Goal: Task Accomplishment & Management: Complete application form

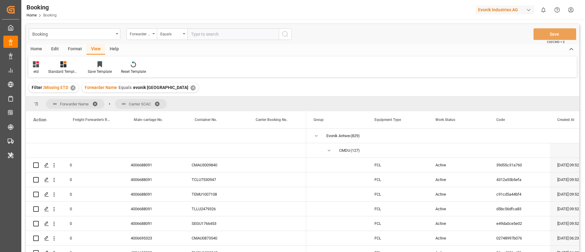
scroll to position [230, 0]
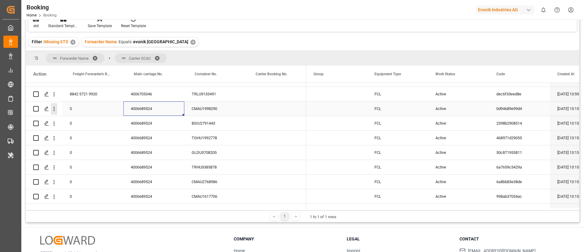
click at [55, 109] on icon "open menu" at bounding box center [54, 109] width 6 height 6
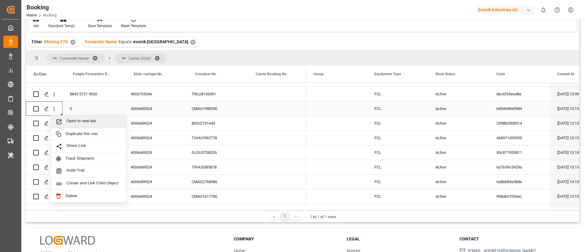
click at [72, 119] on span "Open in new tab" at bounding box center [93, 122] width 55 height 6
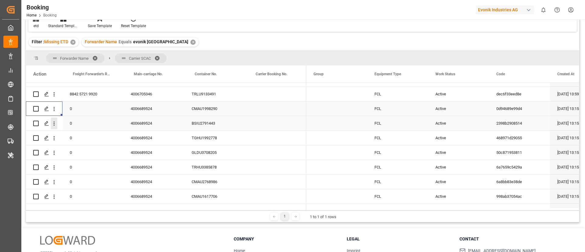
click at [55, 125] on icon "open menu" at bounding box center [54, 123] width 6 height 6
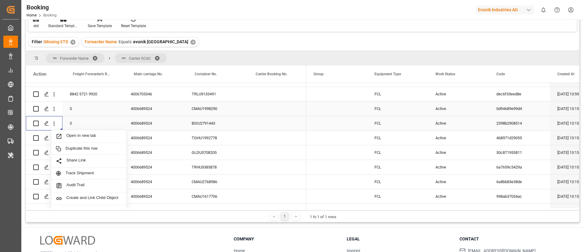
click at [70, 135] on span "Open in new tab" at bounding box center [93, 136] width 55 height 6
click at [55, 140] on icon "open menu" at bounding box center [54, 138] width 1 height 4
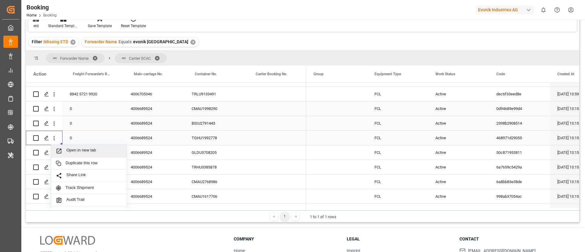
click at [68, 151] on span "Open in new tab" at bounding box center [93, 151] width 55 height 6
click at [55, 154] on icon "open menu" at bounding box center [54, 153] width 1 height 4
click at [66, 163] on span "Press SPACE to select this row." at bounding box center [61, 165] width 11 height 6
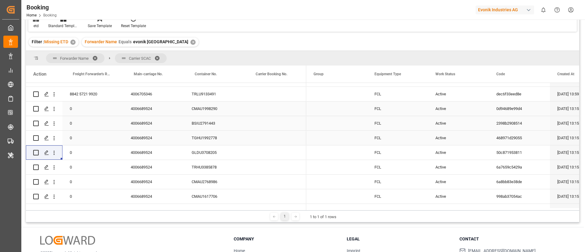
click at [54, 169] on icon "open menu" at bounding box center [54, 167] width 1 height 4
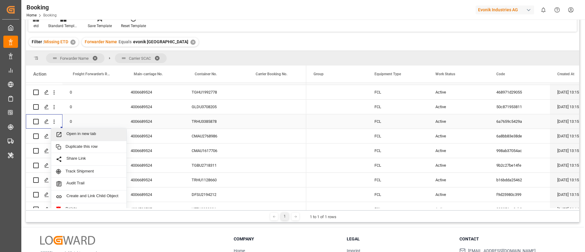
click at [67, 134] on span "Open in new tab" at bounding box center [93, 134] width 55 height 6
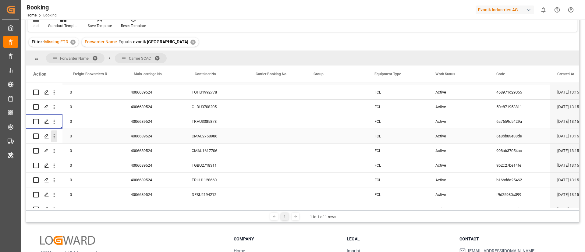
click at [54, 138] on icon "open menu" at bounding box center [54, 136] width 1 height 4
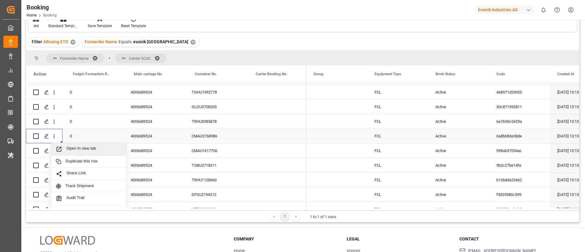
click at [67, 148] on span "Open in new tab" at bounding box center [93, 149] width 55 height 6
click at [54, 152] on icon "open menu" at bounding box center [54, 151] width 1 height 4
click at [70, 164] on span "Open in new tab" at bounding box center [93, 164] width 55 height 6
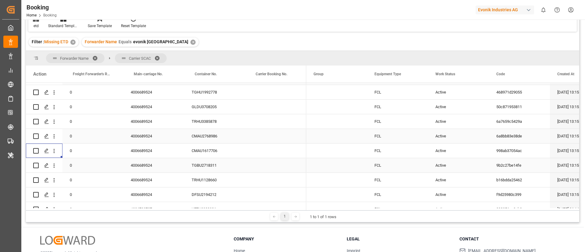
click at [55, 167] on icon "open menu" at bounding box center [54, 166] width 1 height 4
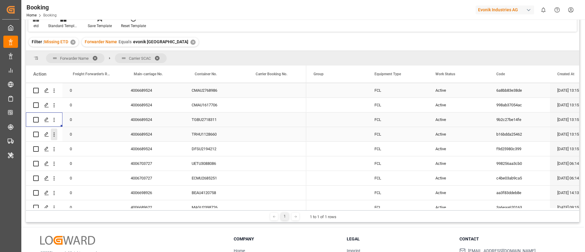
click at [55, 136] on icon "open menu" at bounding box center [54, 134] width 6 height 6
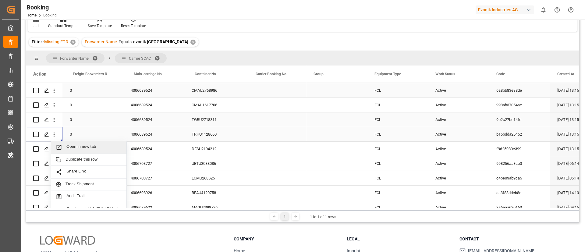
click at [64, 144] on span "Press SPACE to select this row." at bounding box center [61, 147] width 11 height 6
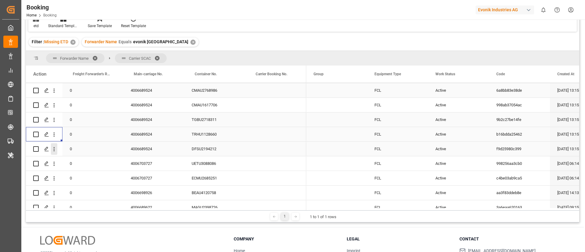
click at [54, 151] on icon "open menu" at bounding box center [54, 149] width 1 height 4
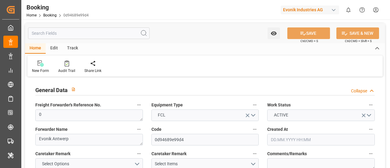
type input "0"
type input "CMACGM"
type input "CMA CGM Group"
type input "NLRTM"
type input "[PERSON_NAME]"
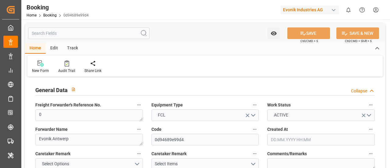
type input "[DATE] 13:15"
type input "[DATE]"
type input "[DATE] 00:00"
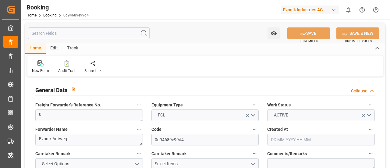
type input "[DATE] 06:38"
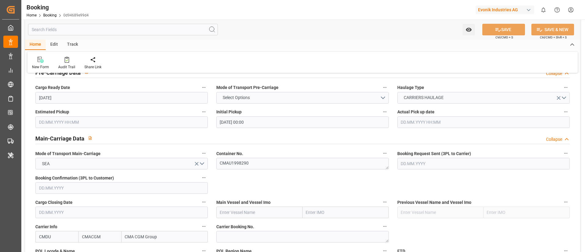
scroll to position [366, 0]
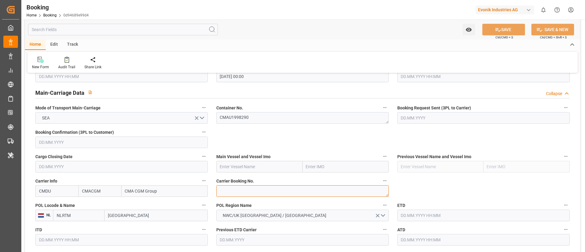
click at [244, 168] on textarea at bounding box center [302, 191] width 172 height 12
paste textarea "ANT1924702"
type textarea "ANT1924702"
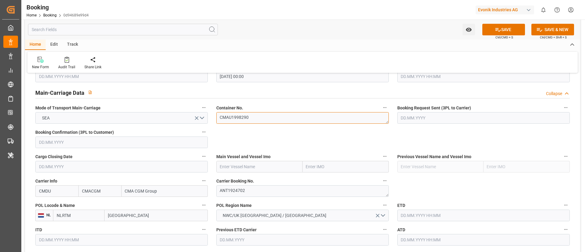
click at [256, 115] on textarea "CMAU1998290" at bounding box center [302, 118] width 172 height 12
click at [244, 165] on input "text" at bounding box center [259, 167] width 86 height 12
paste input "CMA CGM MONTOIR"
click at [247, 168] on b "CMA CGM MONTOIR" at bounding box center [240, 180] width 40 height 5
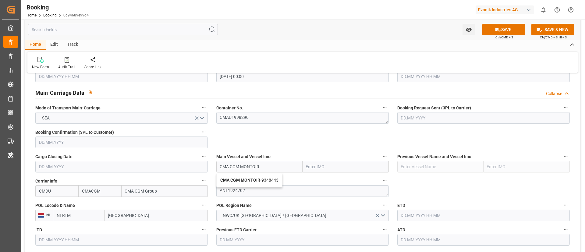
type input "CMA CGM MONTOIR"
type input "9348443"
click at [131, 168] on input "[GEOGRAPHIC_DATA]" at bounding box center [155, 216] width 103 height 12
paste input "[GEOGRAPHIC_DATA]"
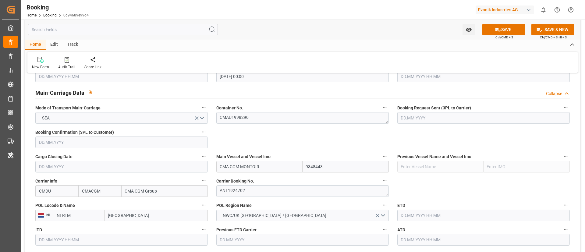
type input "[GEOGRAPHIC_DATA]"
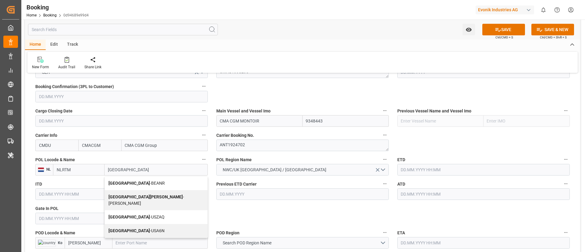
click at [127, 168] on span "Antwerp - BEANR" at bounding box center [136, 183] width 56 height 5
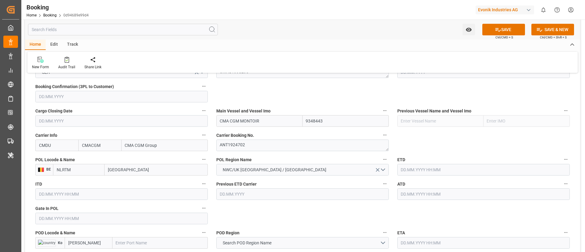
type input "BEANR"
type input "[GEOGRAPHIC_DATA]"
click at [89, 168] on input "text" at bounding box center [121, 219] width 172 height 12
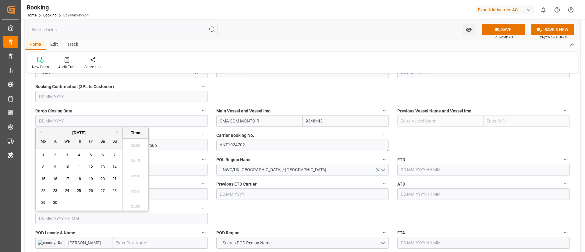
click at [41, 133] on button "Previous Month" at bounding box center [41, 132] width 4 height 4
click at [44, 168] on span "25" at bounding box center [43, 199] width 4 height 4
type input "25.08.2025 00:00"
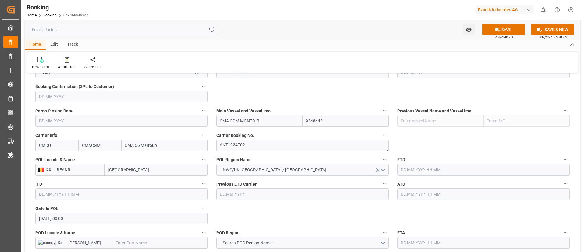
click at [390, 168] on input "text" at bounding box center [483, 170] width 172 height 12
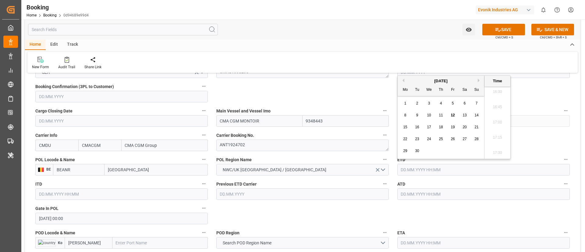
click at [390, 106] on div "6" at bounding box center [465, 103] width 8 height 7
type input "[DATE] 00:00"
click at [390, 167] on input "[DATE] 00:00" at bounding box center [483, 170] width 172 height 12
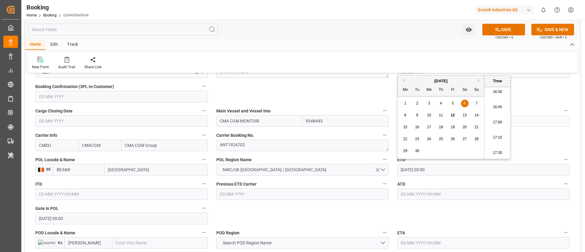
click at [390, 167] on input "[DATE] 00:00" at bounding box center [483, 170] width 172 height 12
click at [390, 168] on input "text" at bounding box center [483, 194] width 172 height 12
paste input "[DATE] 00:00"
type input "[DATE] 00:00"
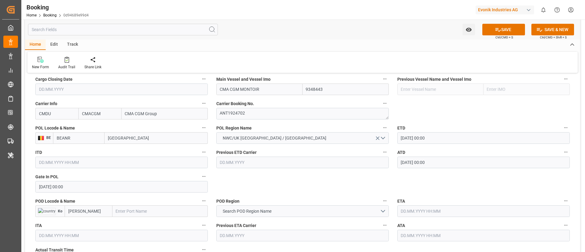
scroll to position [457, 0]
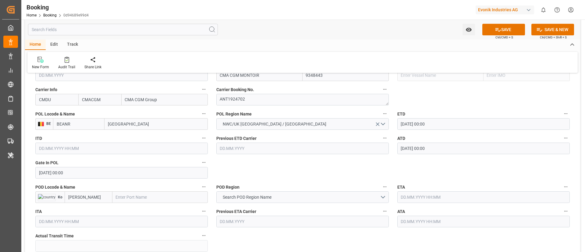
click at [143, 168] on input "text" at bounding box center [159, 197] width 95 height 12
paste input "GEBZE"
type input "GEBZE"
click at [139, 168] on span "Gebze - TRGEB" at bounding box center [129, 210] width 27 height 5
type input "TRGEB"
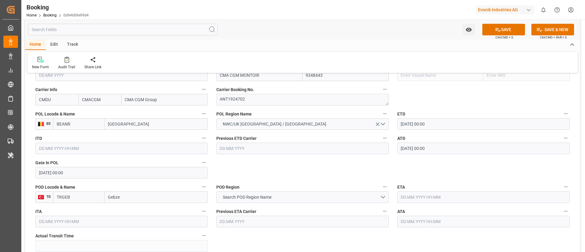
type input "Gebze"
click at [283, 168] on button "Search POD Region Name" at bounding box center [302, 197] width 172 height 12
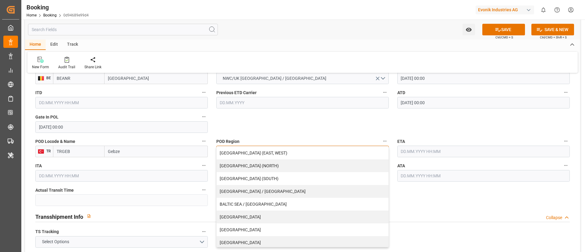
scroll to position [91, 0]
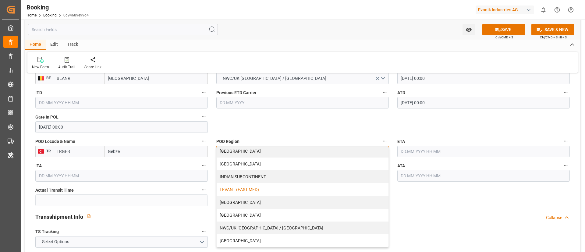
click at [263, 168] on div "LEVANT (EAST MED)" at bounding box center [303, 189] width 172 height 13
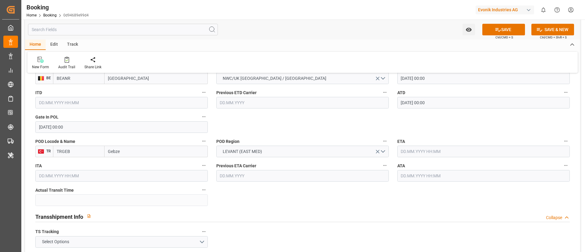
click at [390, 151] on input "text" at bounding box center [483, 152] width 172 height 12
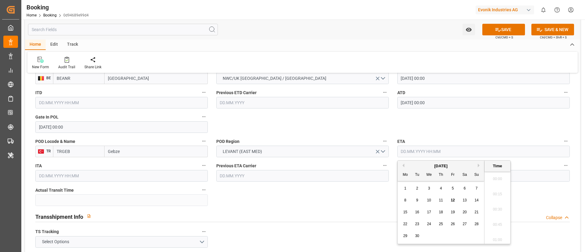
scroll to position [1007, 0]
click at [390, 168] on span "27" at bounding box center [464, 224] width 4 height 4
type input "[DATE] 00:00"
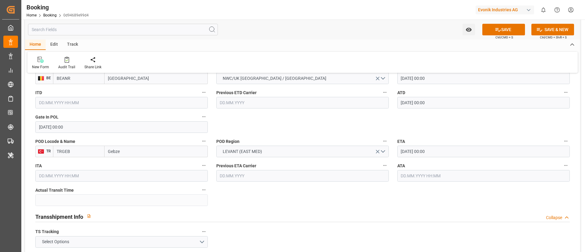
scroll to position [594, 0]
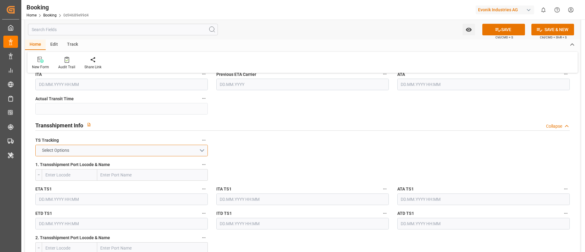
click at [161, 148] on button "Select Options" at bounding box center [121, 151] width 172 height 12
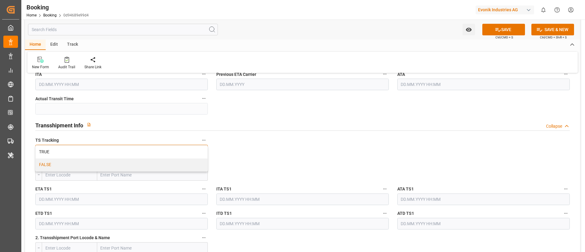
click at [147, 164] on div "FALSE" at bounding box center [122, 164] width 172 height 13
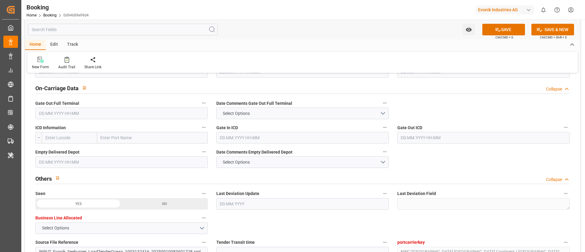
scroll to position [960, 0]
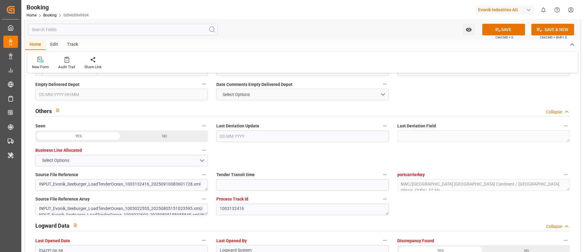
type input "0"
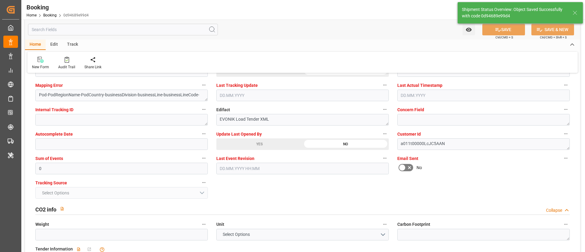
type textarea "NWC/[GEOGRAPHIC_DATA] [GEOGRAPHIC_DATA] Continent / UK_TRGEB_CMDU_AT-AN"
type textarea "Vismitha Mahadev"
type textarea "businessDivision-businessLine-"
type input "[DATE] 00:00"
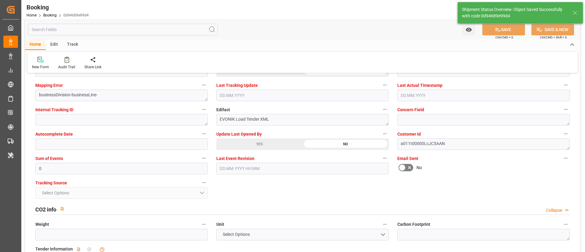
type input "12.09.2025 11:39"
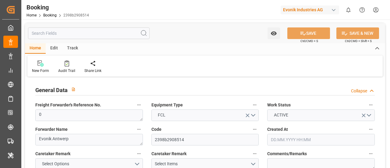
type input "0"
type input "CMACGM"
type input "CMA CGM Group"
type input "NLRTM"
type input "[PERSON_NAME]"
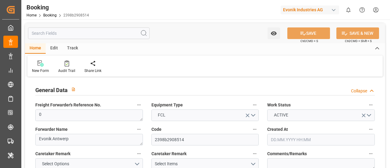
type input "[DATE] 13:15"
type input "[DATE]"
type input "[DATE] 00:00"
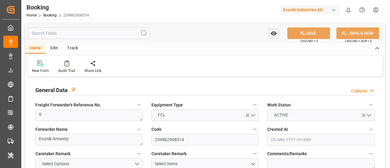
type input "[DATE] 06:38"
paste textarea "ANT1924702"
type textarea "ANT1924702"
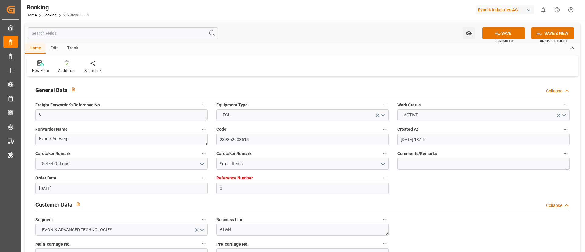
paste input "CMA CGM MONTOIR"
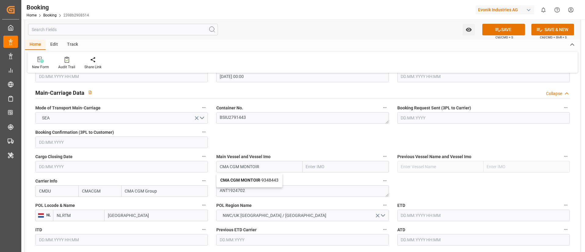
click at [245, 168] on b "CMA CGM MONTOIR" at bounding box center [240, 180] width 40 height 5
type input "CMA CGM MONTOIR"
type input "9348443"
click at [142, 168] on input "[GEOGRAPHIC_DATA]" at bounding box center [155, 216] width 103 height 12
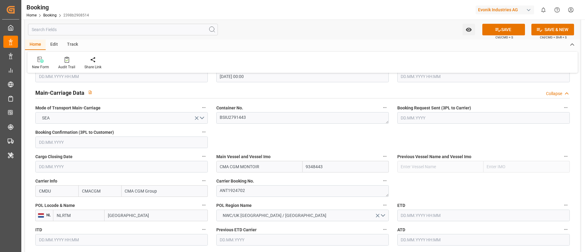
paste input "[GEOGRAPHIC_DATA]"
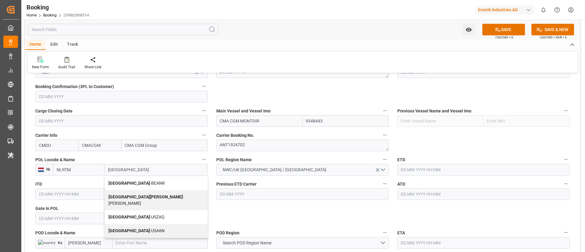
click at [132, 168] on span "Antwerp - BEANR" at bounding box center [136, 183] width 56 height 5
type input "[GEOGRAPHIC_DATA]"
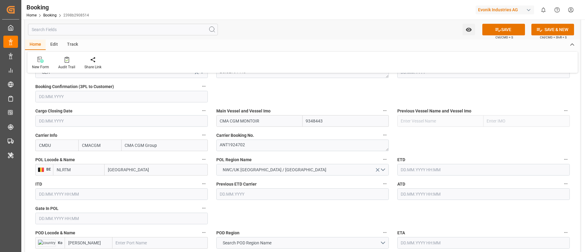
type input "BEANR"
click at [81, 168] on input "text" at bounding box center [121, 219] width 172 height 12
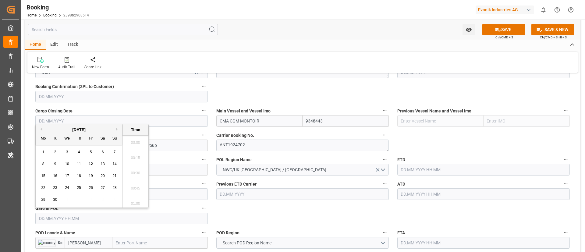
scroll to position [1007, 0]
click at [41, 128] on button "Previous Month" at bounding box center [41, 129] width 4 height 4
click at [55, 168] on span "26" at bounding box center [55, 199] width 4 height 4
type input "26.08.2025 00:00"
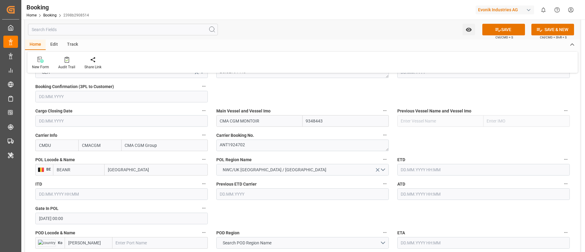
click at [390, 168] on input "text" at bounding box center [483, 170] width 172 height 12
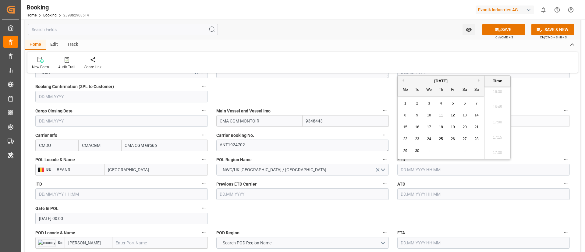
click at [390, 101] on span "6" at bounding box center [465, 103] width 2 height 4
type input "[DATE] 00:00"
click at [390, 168] on input "text" at bounding box center [483, 194] width 172 height 12
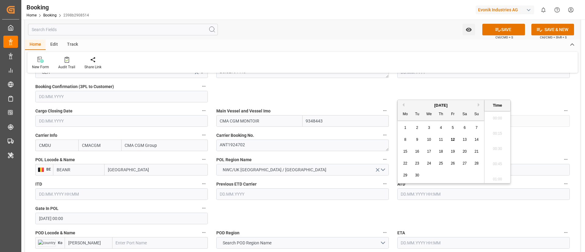
click at [390, 127] on span "6" at bounding box center [465, 128] width 2 height 4
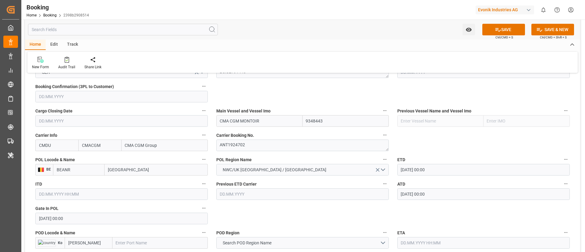
type input "[DATE] 00:00"
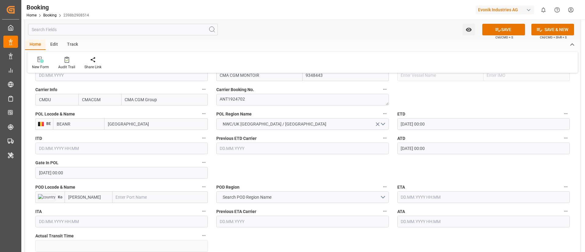
click at [133, 168] on input "text" at bounding box center [159, 197] width 95 height 12
paste input "GEBZE"
type input "GEBZE"
drag, startPoint x: 130, startPoint y: 210, endPoint x: 269, endPoint y: 200, distance: 138.6
click at [130, 168] on span "Gebze - TRGEB" at bounding box center [129, 210] width 27 height 5
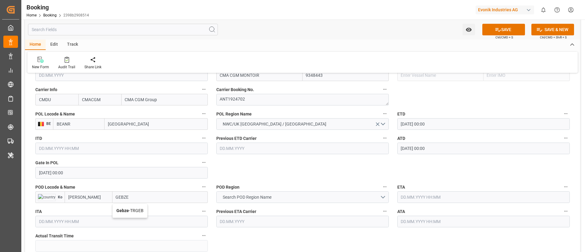
type input "TRGEB"
type input "Gebze"
click at [272, 168] on span "Search POD Region Name" at bounding box center [247, 197] width 55 height 6
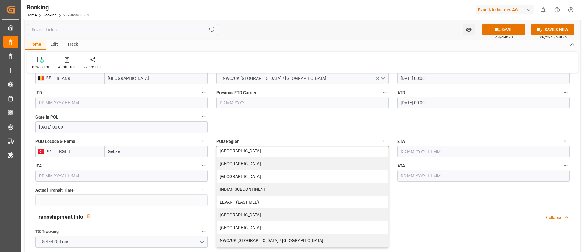
scroll to position [91, 0]
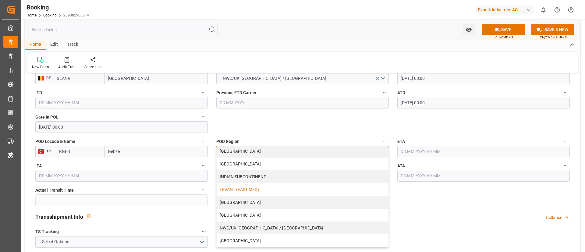
click at [254, 168] on div "LEVANT (EAST MED)" at bounding box center [303, 189] width 172 height 13
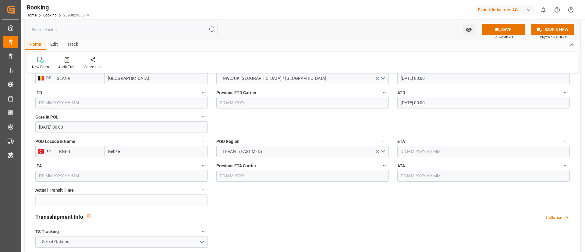
click at [390, 152] on input "text" at bounding box center [483, 152] width 172 height 12
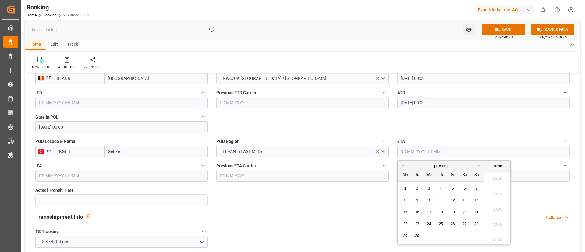
click at [390, 168] on span "27" at bounding box center [464, 224] width 4 height 4
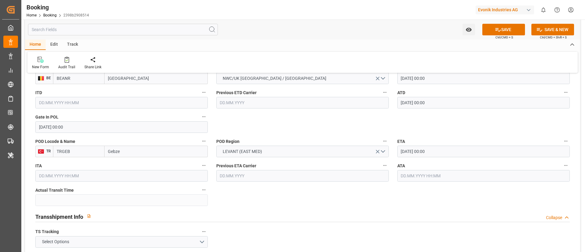
type input "[DATE] 00:00"
click at [135, 168] on button "Select Options" at bounding box center [121, 242] width 172 height 12
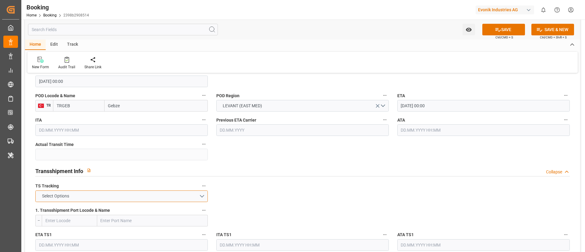
click at [138, 168] on div "Select Options" at bounding box center [121, 196] width 172 height 12
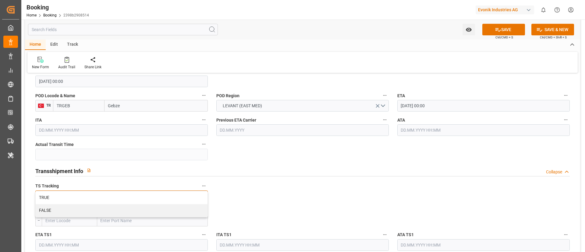
click at [128, 168] on div "FALSE" at bounding box center [122, 210] width 172 height 13
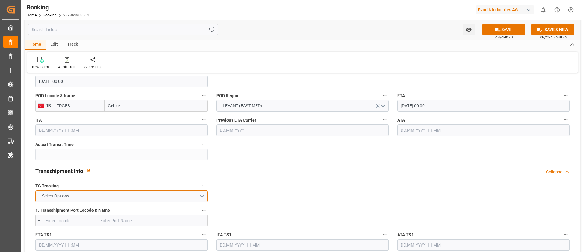
click at [132, 168] on button "Select Options" at bounding box center [121, 196] width 172 height 12
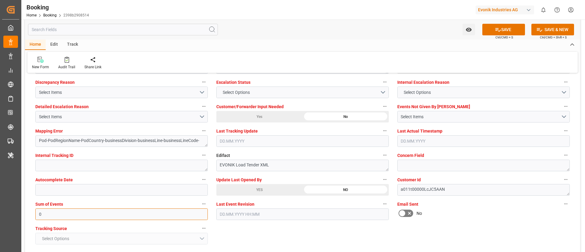
type input "0"
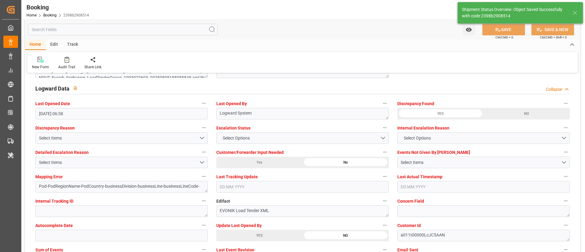
type textarea "NWC/[GEOGRAPHIC_DATA] [GEOGRAPHIC_DATA] Continent / UK_TRGEB_CMDU_AT-AN"
type textarea "Vismitha Mahadev"
type textarea "businessDivision-businessLine-"
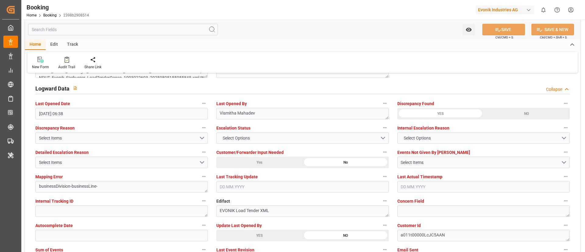
type input "[DATE] 00:00"
type input "12.09.2025 11:41"
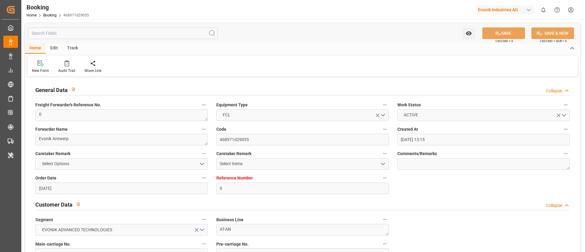
paste textarea "ANT1924702"
type textarea "ANT1924702"
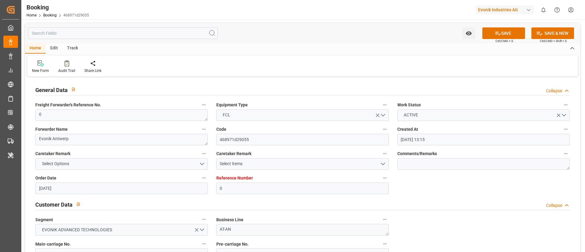
scroll to position [366, 0]
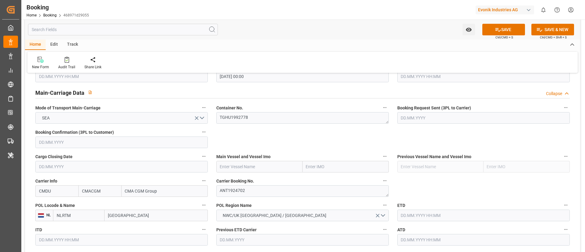
click at [249, 169] on input "text" at bounding box center [259, 167] width 86 height 12
paste input "Accessible text CMA CGM MONTOIR"
drag, startPoint x: 226, startPoint y: 163, endPoint x: 211, endPoint y: 168, distance: 16.5
type input "CMA CGM MONTOIR"
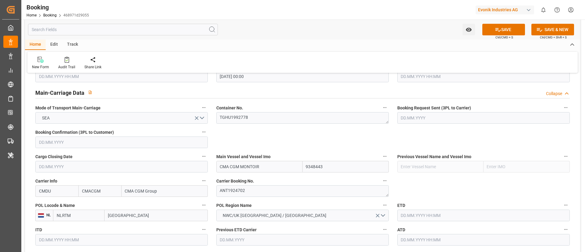
type input "9348443"
type input "CMA CGM MONTOIR"
click at [134, 217] on input "[GEOGRAPHIC_DATA]" at bounding box center [155, 216] width 103 height 12
paste input "[GEOGRAPHIC_DATA]"
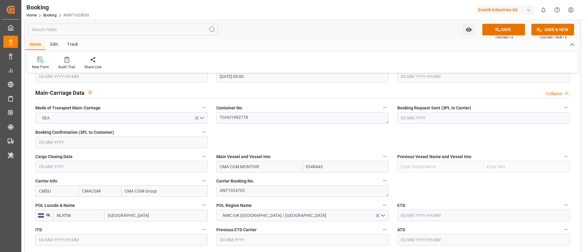
scroll to position [411, 0]
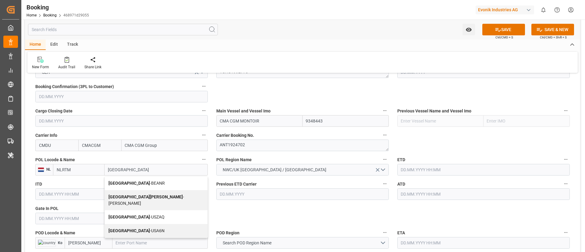
click at [128, 181] on span "Antwerp - BEANR" at bounding box center [136, 183] width 56 height 5
type input "[GEOGRAPHIC_DATA]"
type input "BEANR"
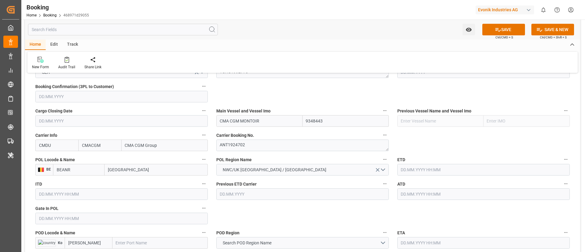
click at [50, 218] on input "text" at bounding box center [121, 219] width 172 height 12
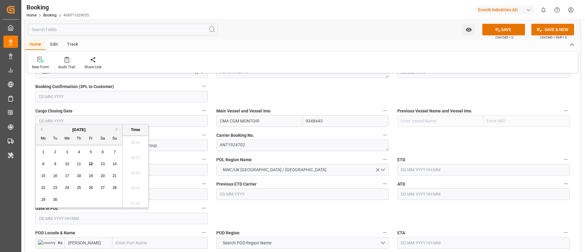
scroll to position [1007, 0]
click at [40, 128] on button "Previous Month" at bounding box center [41, 129] width 4 height 4
click at [56, 201] on span "26" at bounding box center [55, 199] width 4 height 4
type input "[DATE] 00:00"
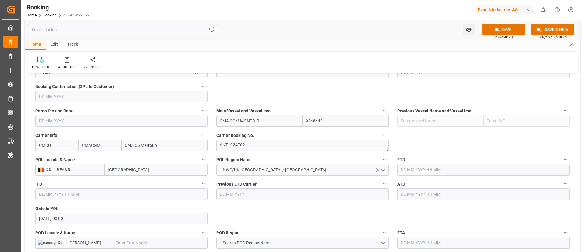
click at [412, 172] on input "text" at bounding box center [483, 170] width 172 height 12
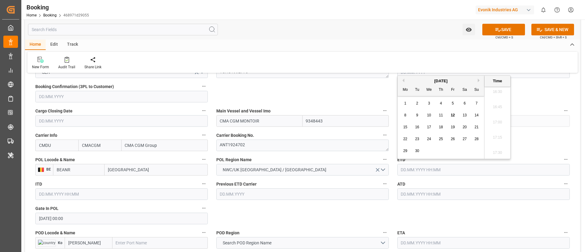
click at [465, 104] on span "6" at bounding box center [465, 103] width 2 height 4
type input "[DATE] 00:00"
click at [413, 194] on input "text" at bounding box center [483, 194] width 172 height 12
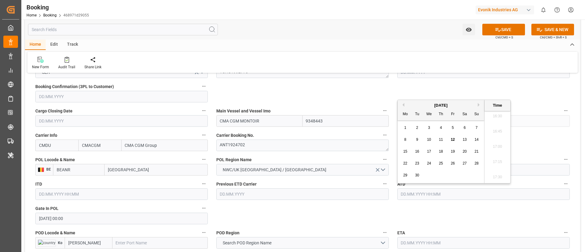
click at [465, 127] on span "6" at bounding box center [465, 128] width 2 height 4
type input "[DATE] 00:00"
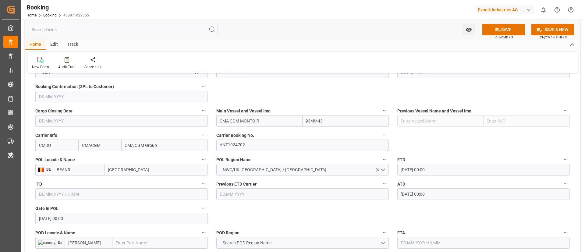
scroll to position [457, 0]
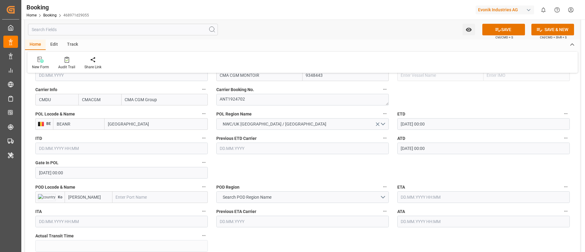
click at [140, 196] on input "text" at bounding box center [159, 197] width 95 height 12
paste input "GEBZE"
type input "GEBZE"
click at [134, 209] on span "Gebze - TRGEB" at bounding box center [129, 210] width 27 height 5
type input "TRGEB"
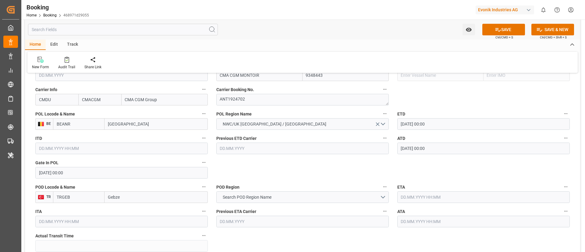
type input "Gebze"
click at [276, 197] on button "Search POD Region Name" at bounding box center [302, 197] width 172 height 12
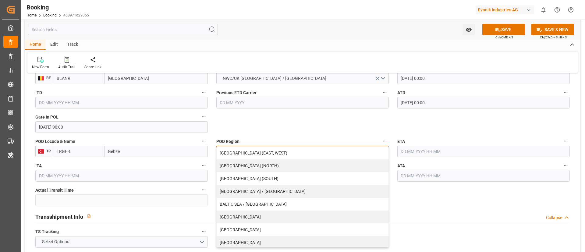
scroll to position [91, 0]
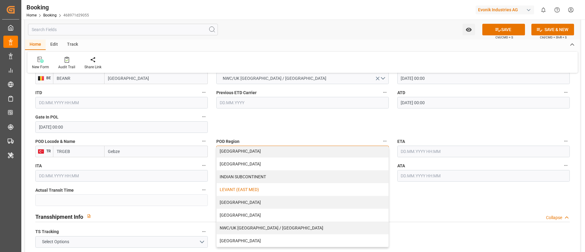
click at [274, 190] on div "LEVANT (EAST MED)" at bounding box center [303, 189] width 172 height 13
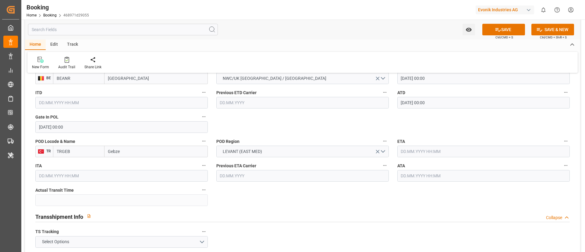
click at [430, 150] on input "text" at bounding box center [483, 152] width 172 height 12
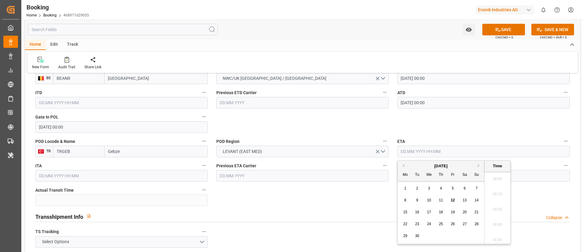
scroll to position [1007, 0]
click at [467, 224] on div "27" at bounding box center [465, 224] width 8 height 7
type input "[DATE] 00:00"
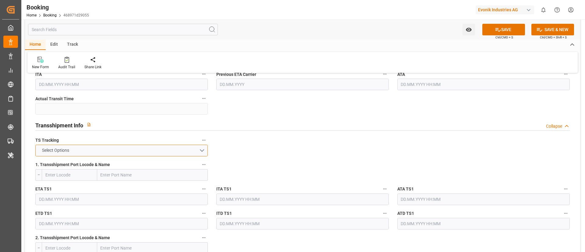
click at [158, 148] on button "Select Options" at bounding box center [121, 151] width 172 height 12
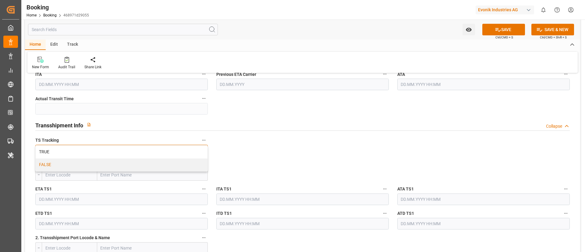
click at [147, 165] on div "FALSE" at bounding box center [122, 164] width 172 height 13
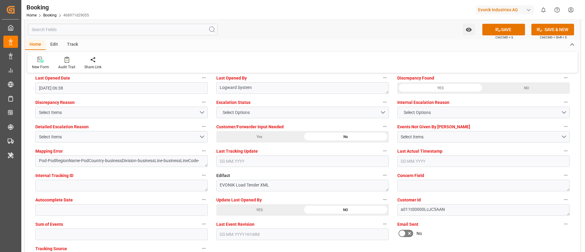
scroll to position [1142, 0]
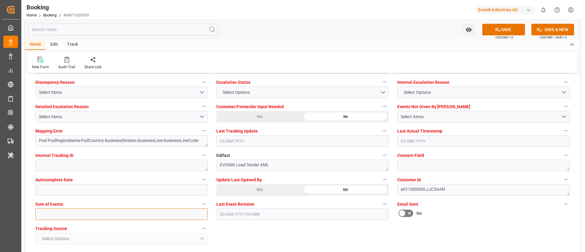
click at [153, 213] on input "text" at bounding box center [121, 214] width 172 height 12
type input "0"
type input "[DATE] 00:00"
type input "12.09.2025 11:43"
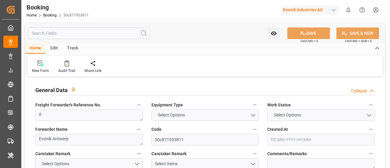
type input "0"
type input "CMACGM"
type input "CMA CGM Group"
type input "NLRTM"
type input "[PERSON_NAME]"
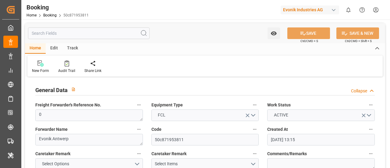
type input "[DATE] 13:15"
type input "[DATE]"
type input "[DATE] 00:00"
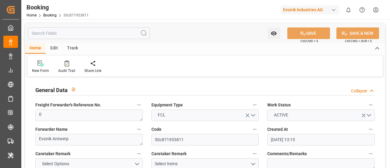
type input "[DATE] 06:38"
paste textarea "ANT1924702"
type textarea "ANT1924702"
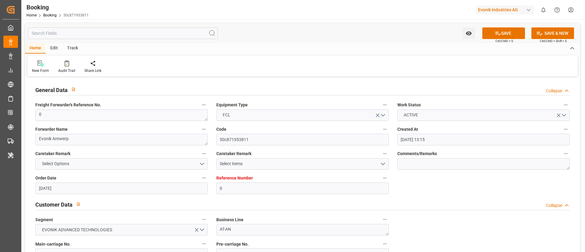
scroll to position [411, 0]
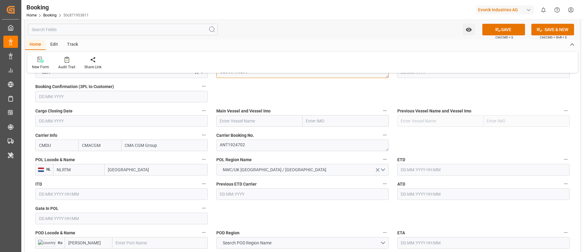
click at [268, 78] on textarea "GLDU3708205" at bounding box center [302, 72] width 172 height 12
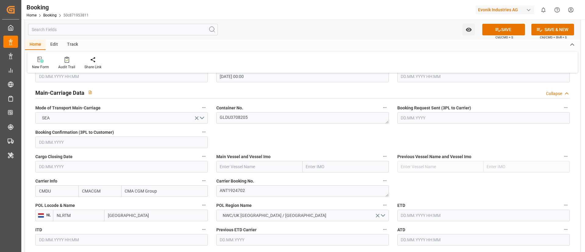
click at [245, 165] on input "text" at bounding box center [259, 167] width 86 height 12
paste input "CMA CGM MONTOIR"
click at [249, 168] on b "CMA CGM MONTOIR" at bounding box center [240, 180] width 40 height 5
type input "CMA CGM MONTOIR"
type input "9348443"
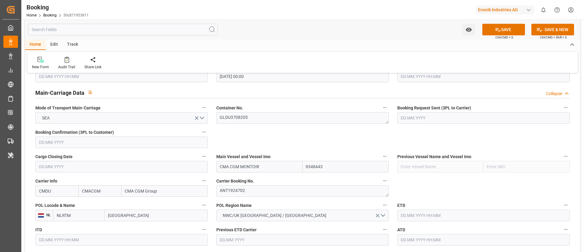
click at [133, 168] on input "[GEOGRAPHIC_DATA]" at bounding box center [155, 216] width 103 height 12
paste input "[GEOGRAPHIC_DATA]"
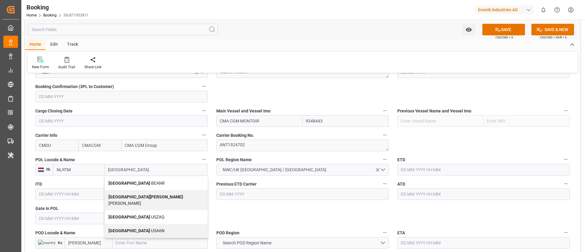
click at [133, 168] on span "Antwerp - BEANR" at bounding box center [136, 183] width 56 height 5
type input "[GEOGRAPHIC_DATA]"
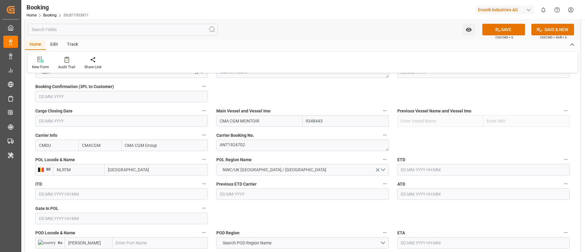
type input "BEANR"
click at [91, 168] on input "text" at bounding box center [121, 219] width 172 height 12
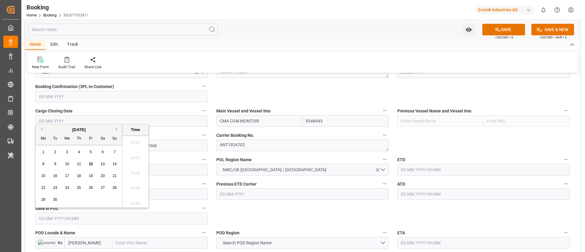
scroll to position [1007, 0]
click at [43, 128] on div "[DATE]" at bounding box center [79, 130] width 87 height 6
click at [41, 128] on button "Previous Month" at bounding box center [41, 129] width 4 height 4
click at [43, 168] on span "25" at bounding box center [43, 199] width 4 height 4
type input "[DATE] 00:00"
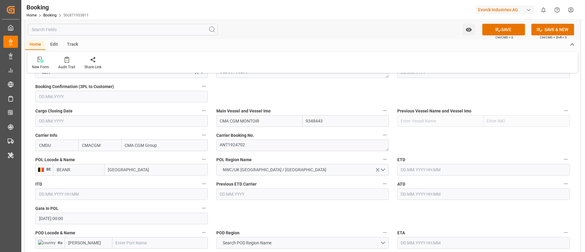
click at [390, 168] on input "text" at bounding box center [483, 170] width 172 height 12
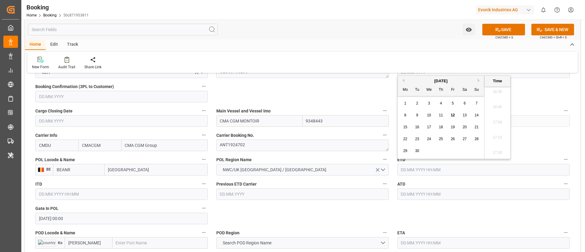
click at [390, 102] on span "6" at bounding box center [465, 103] width 2 height 4
type input "[DATE] 00:00"
click at [390, 168] on input "text" at bounding box center [483, 194] width 172 height 12
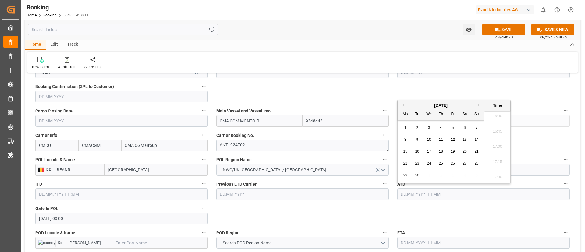
click at [390, 130] on div "6" at bounding box center [465, 127] width 8 height 7
type input "[DATE] 00:00"
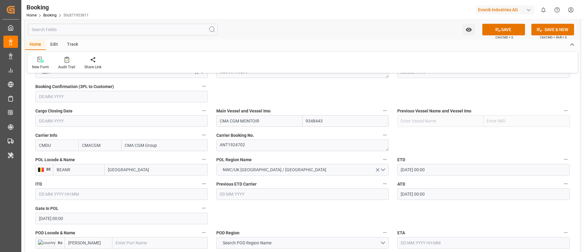
click at [137, 168] on input "text" at bounding box center [159, 243] width 95 height 12
paste input "GEBZE"
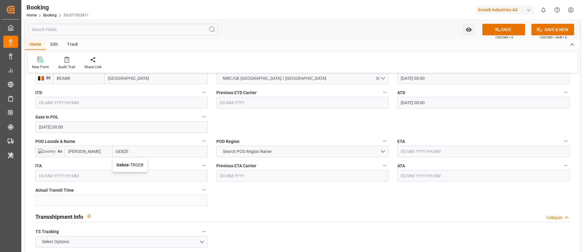
click at [131, 165] on span "Gebze - TRGEB" at bounding box center [129, 164] width 27 height 5
type input "Gebze"
click at [269, 150] on span "Search POD Region Name" at bounding box center [247, 151] width 55 height 6
type input "TRGEB"
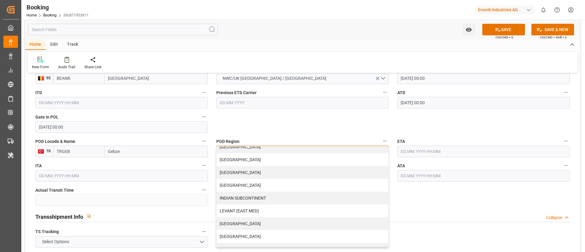
scroll to position [91, 0]
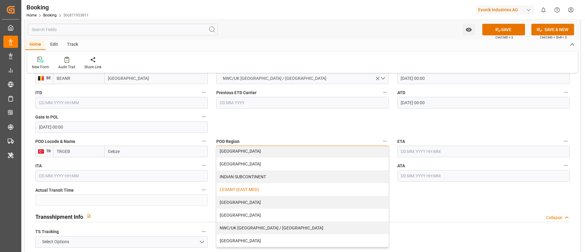
click at [260, 168] on div "LEVANT (EAST MED)" at bounding box center [303, 189] width 172 height 13
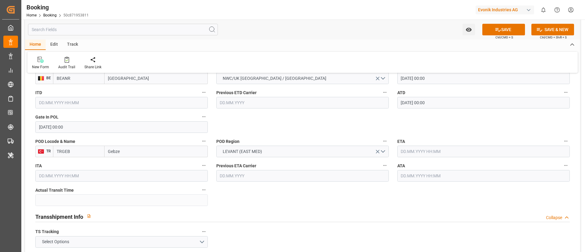
click at [390, 151] on input "text" at bounding box center [483, 152] width 172 height 12
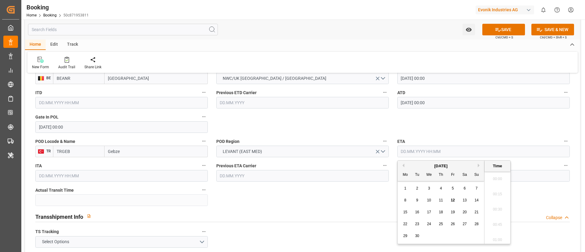
scroll to position [1007, 0]
click at [390, 168] on span "27" at bounding box center [464, 224] width 4 height 4
type input "[DATE] 00:00"
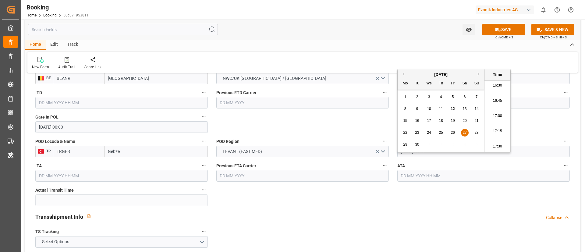
scroll to position [594, 0]
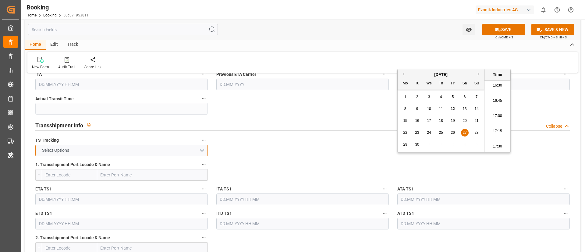
click at [162, 150] on button "Select Options" at bounding box center [121, 151] width 172 height 12
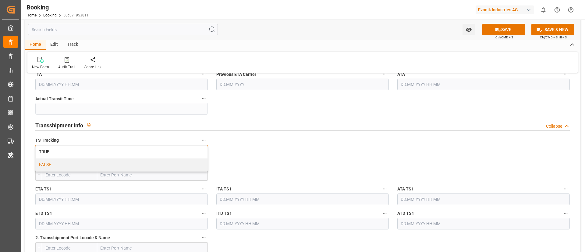
click at [151, 162] on div "FALSE" at bounding box center [122, 164] width 172 height 13
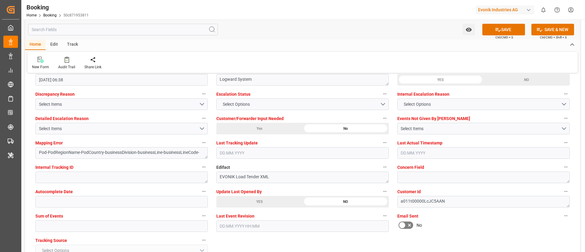
scroll to position [1142, 0]
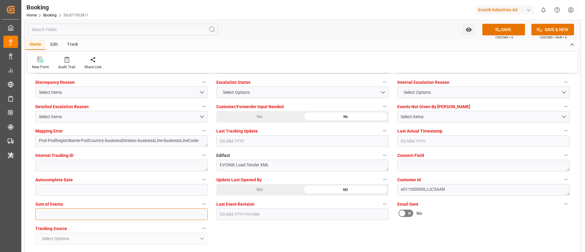
click at [153, 168] on input "text" at bounding box center [121, 214] width 172 height 12
type input "0"
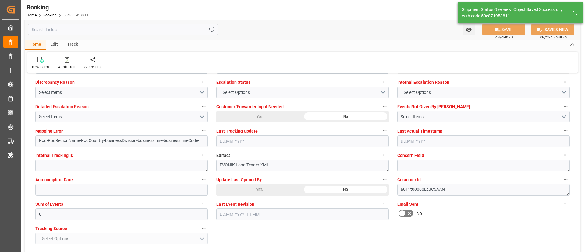
type textarea "NWC/UK North West Continent / UK_TRGEB_CMDU_AT-AN"
type textarea "Vismitha Mahadev"
type textarea "businessDivision-businessLine-"
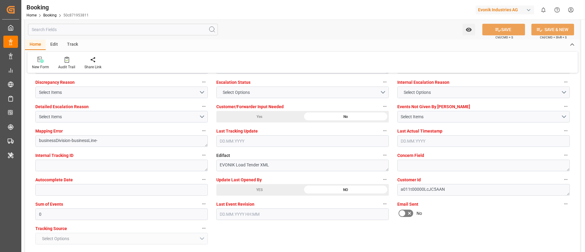
type input "06.09.2025 00:00"
type input "27.09.2025 00:00"
type input "12.09.2025 11:44"
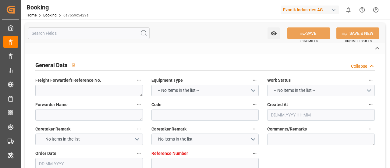
type textarea "0"
type textarea "Evonik Antwerp"
type input "6a7659c5429a"
type input "0"
type textarea "AT-AN"
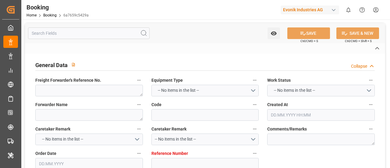
type input "4006689524"
type textarea "[EMAIL_ADDRESS][PERSON_NAME][DOMAIN_NAME]"
type textarea "CIF"
type textarea "[PERSON_NAME]"
type textarea "Evonik Plant 0000502757"
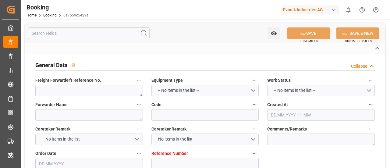
type textarea "[GEOGRAPHIC_DATA]"
type textarea "TRHU3385878"
type input "CMDU"
type input "[GEOGRAPHIC_DATA]"
type textarea "INPUT_Evonik_Seeburger_LoadTenderOcean_1003132416_20250910083601728.xml"
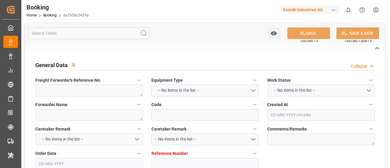
type textarea "NWC/[GEOGRAPHIC_DATA] [GEOGRAPHIC_DATA] Continent / [GEOGRAPHIC_DATA] Yilport_C…"
type textarea "INPUT_Evonik_Seeburger_LoadTenderOcean_1003022555_20250805151023595.xml,INPUT_E…"
type textarea "1003132416"
type textarea "Logward System"
type textarea "Pod-PodRegionName-PodCountry-businessDivision-businessLine-businessLineCode-"
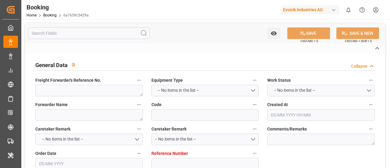
type textarea "EVONIK Load Tender XML"
type textarea "a011t00000LcJC5AAN"
type textarea "No"
type input "0"
type input "CMACGM"
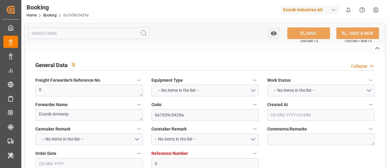
type input "CMA CGM Group"
type input "NLRTM"
type input "[PERSON_NAME]"
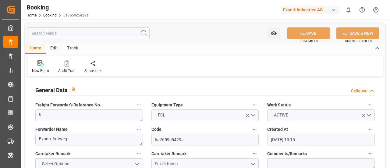
type input "[DATE] 13:15"
type input "[DATE]"
type input "[DATE] 00:00"
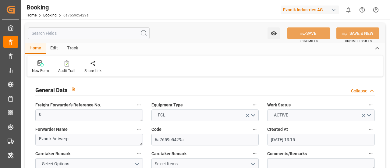
type input "[DATE] 06:38"
paste textarea "ANT1924702"
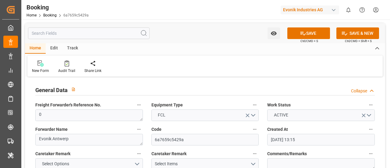
type textarea "ANT1924702"
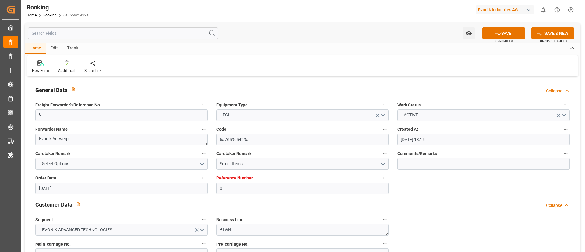
scroll to position [366, 0]
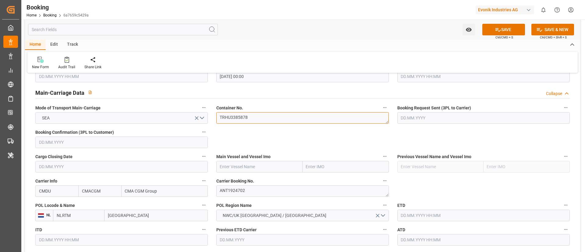
click at [256, 117] on textarea "TRHU3385878" at bounding box center [302, 118] width 172 height 12
click at [252, 168] on input "text" at bounding box center [259, 167] width 86 height 12
paste input "Accessible text CMA CGM MONTOIR"
click at [215, 165] on div "Main Vessel and Vessel Imo Accessible text CMA CGM MONTOIR" at bounding box center [302, 162] width 181 height 24
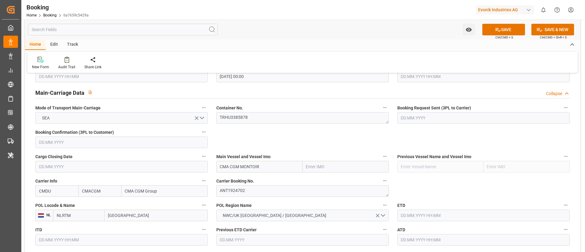
click at [263, 165] on input "CMA CGM MONTOIR" at bounding box center [259, 167] width 86 height 12
click at [259, 168] on b "CMA CGM MONTOIR" at bounding box center [240, 180] width 40 height 5
type input "CMA CGM MONTOIR"
type input "9348443"
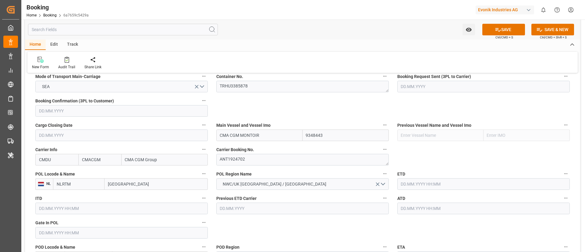
scroll to position [411, 0]
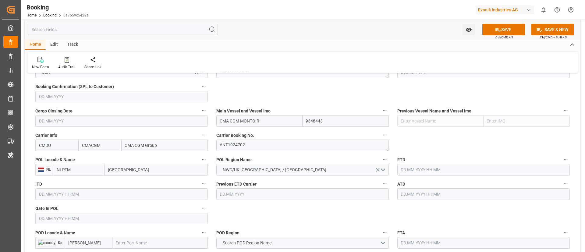
click at [143, 168] on input "[GEOGRAPHIC_DATA]" at bounding box center [155, 170] width 103 height 12
paste input "[GEOGRAPHIC_DATA]"
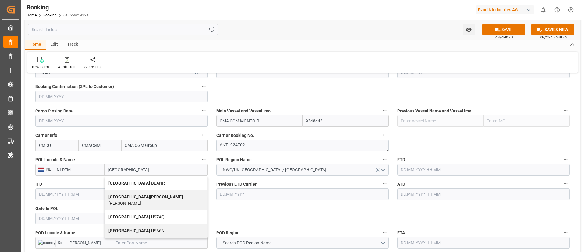
click at [136, 168] on span "Antwerp - BEANR" at bounding box center [136, 183] width 56 height 5
type input "[GEOGRAPHIC_DATA]"
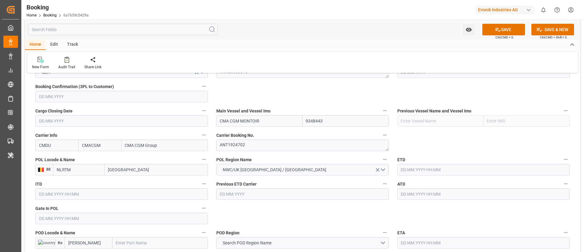
type input "BEANR"
click at [88, 168] on input "text" at bounding box center [121, 219] width 172 height 12
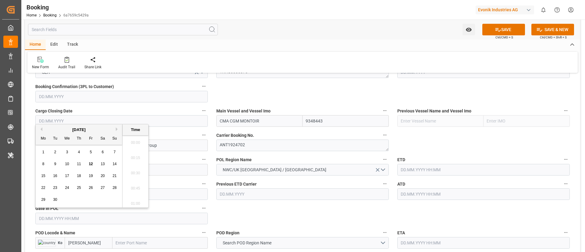
click at [41, 129] on button "Previous Month" at bounding box center [41, 129] width 4 height 4
click at [43, 168] on span "25" at bounding box center [43, 199] width 4 height 4
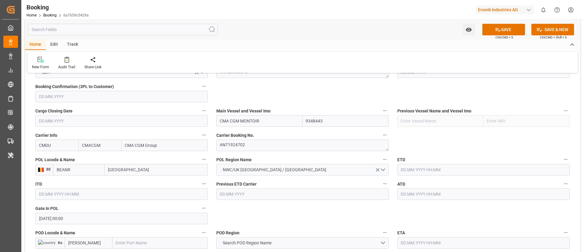
type input "25.08.2025 00:00"
click at [390, 168] on input "text" at bounding box center [483, 170] width 172 height 12
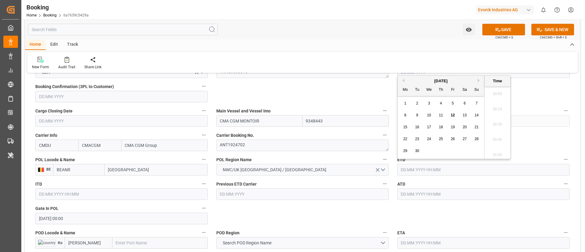
click at [390, 105] on span "6" at bounding box center [465, 103] width 2 height 4
type input "06.09.2025 00:00"
click at [390, 168] on input "text" at bounding box center [483, 194] width 172 height 12
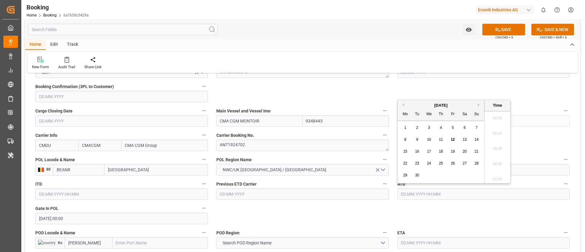
click at [390, 124] on div "6" at bounding box center [465, 127] width 8 height 7
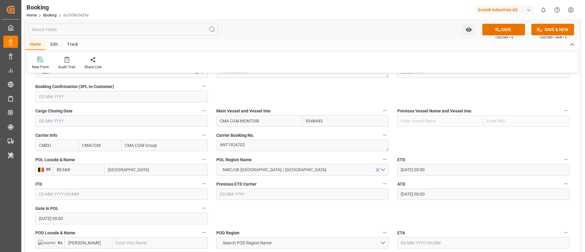
type input "06.09.2025 00:00"
click at [136, 168] on input "text" at bounding box center [159, 243] width 95 height 12
paste input "GEBZE"
type input "GEBZE"
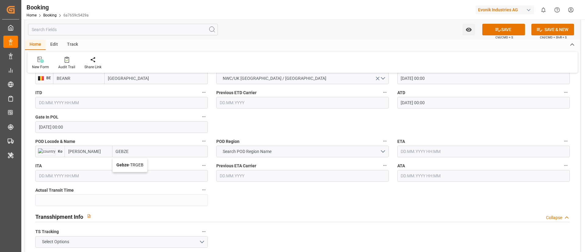
click at [134, 164] on span "Gebze - TRGEB" at bounding box center [129, 164] width 27 height 5
type input "TRGEB"
type input "Gebze"
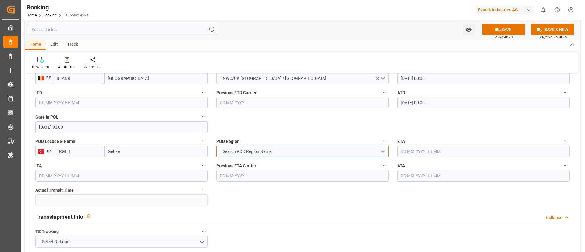
click at [264, 151] on span "Search POD Region Name" at bounding box center [247, 151] width 55 height 6
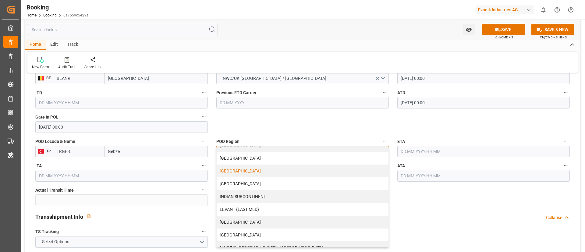
scroll to position [91, 0]
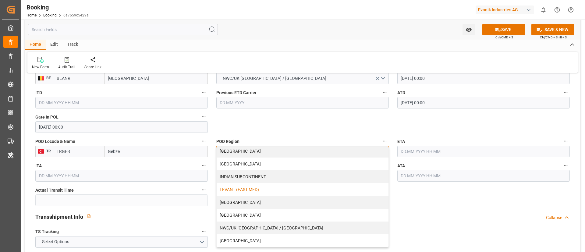
click at [267, 168] on div "LEVANT (EAST MED)" at bounding box center [303, 189] width 172 height 13
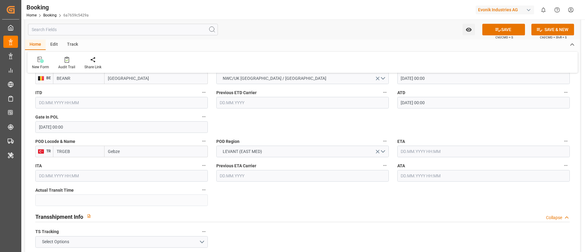
click at [390, 150] on input "text" at bounding box center [483, 152] width 172 height 12
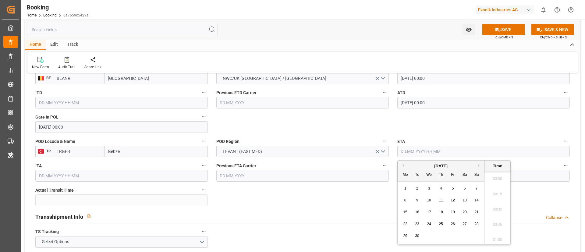
scroll to position [1023, 0]
click at [390, 168] on span "27" at bounding box center [464, 224] width 4 height 4
type input "27.09.2025 00:00"
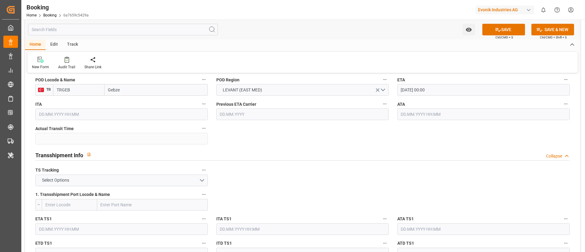
scroll to position [594, 0]
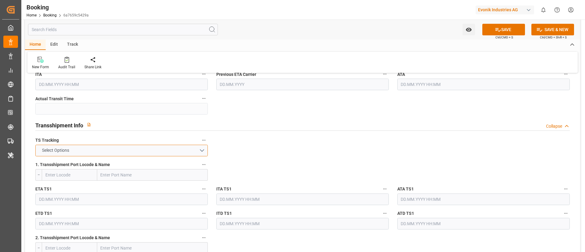
click at [162, 152] on button "Select Options" at bounding box center [121, 151] width 172 height 12
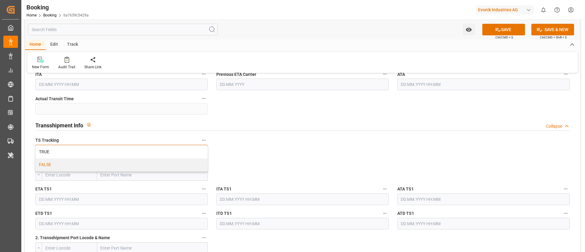
click at [154, 164] on div "FALSE" at bounding box center [122, 164] width 172 height 13
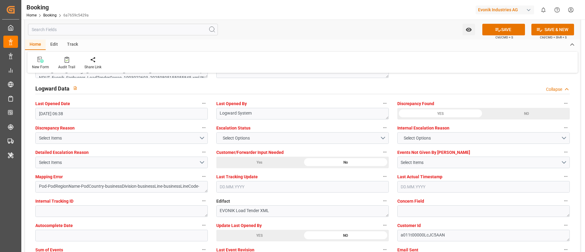
scroll to position [1142, 0]
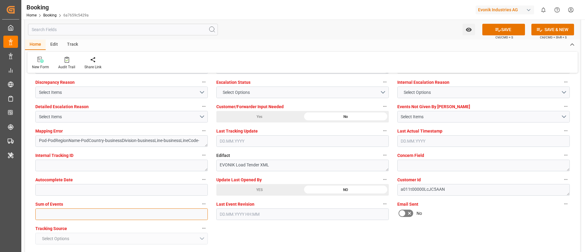
click at [145, 168] on input "text" at bounding box center [121, 214] width 172 height 12
type input "0"
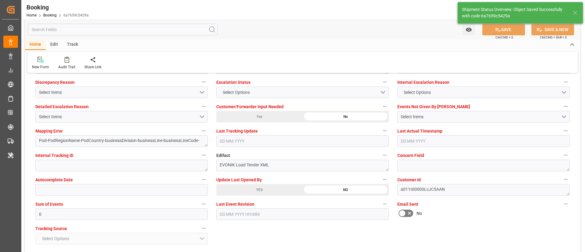
type textarea "NWC/UK North West Continent / UK_TRGEB_CMDU_AT-AN"
type textarea "Vismitha Mahadev"
type textarea "businessDivision-businessLine-"
type input "06.09.2025 00:00"
type input "27.09.2025 00:00"
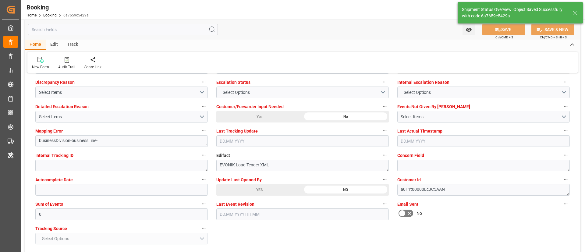
type input "12.09.2025 11:45"
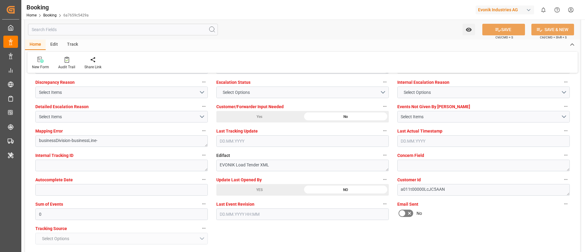
scroll to position [1097, 0]
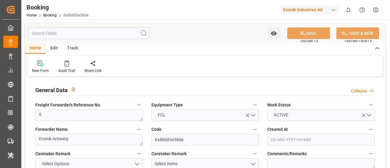
type input "0"
type input "CMACGM"
type input "CMA CGM Group"
type input "NLRTM"
type input "[PERSON_NAME]"
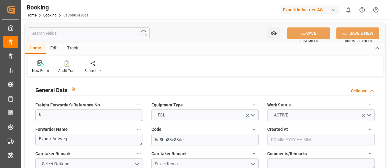
type input "[DATE] 13:15"
type input "[DATE]"
type input "[DATE] 00:00"
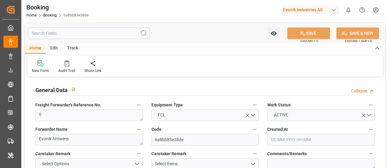
type input "[DATE] 06:38"
paste textarea "ANT1924702"
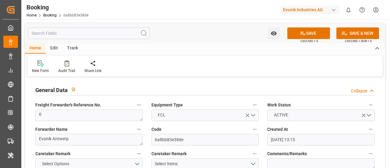
type textarea "ANT1924702"
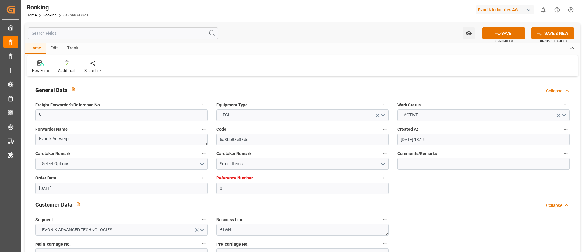
scroll to position [366, 0]
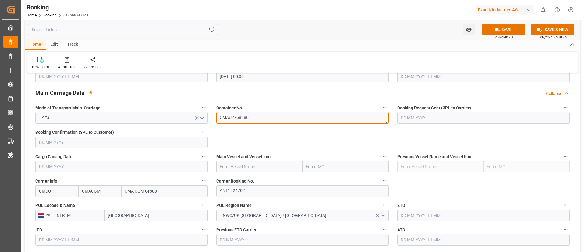
click at [264, 118] on textarea "CMAU2768986" at bounding box center [302, 118] width 172 height 12
click at [268, 166] on input "text" at bounding box center [259, 167] width 86 height 12
paste input "CMA CGM MONTOIR"
type input "CMA CGM MONTOIR"
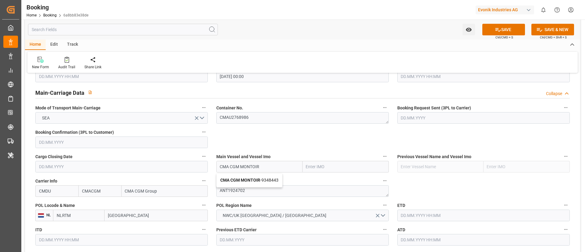
click at [256, 168] on b "CMA CGM MONTOIR" at bounding box center [240, 180] width 40 height 5
type input "9348443"
type input "CMA CGM MONTOIR"
click at [134, 168] on input "[GEOGRAPHIC_DATA]" at bounding box center [155, 216] width 103 height 12
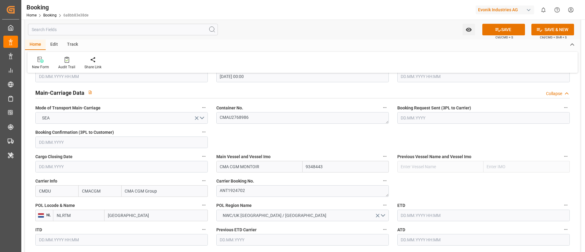
paste input "[GEOGRAPHIC_DATA]"
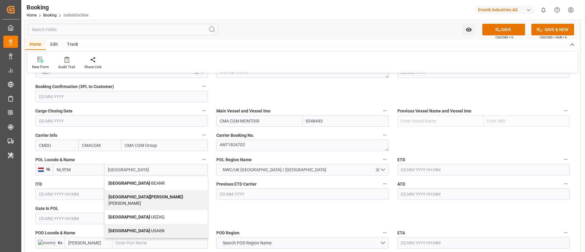
click at [137, 168] on span "Antwerp - BEANR" at bounding box center [136, 183] width 56 height 5
type input "[GEOGRAPHIC_DATA]"
type input "BEANR"
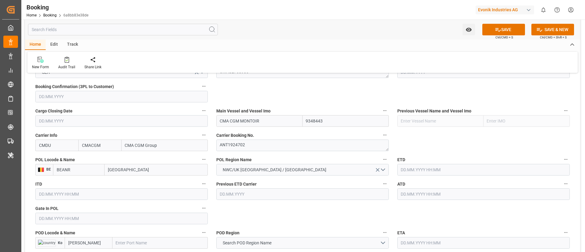
click at [71, 168] on input "text" at bounding box center [121, 219] width 172 height 12
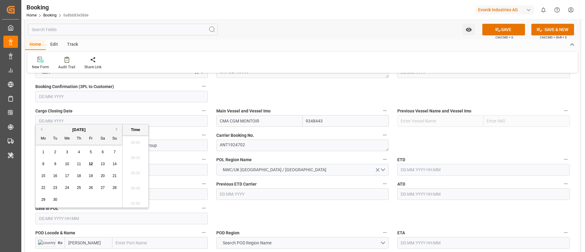
scroll to position [1038, 0]
click at [41, 129] on button "Previous Month" at bounding box center [41, 129] width 4 height 4
click at [43, 168] on span "25" at bounding box center [43, 199] width 4 height 4
type input "25.08.2025 00:00"
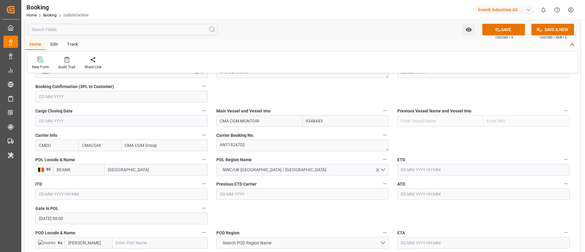
click at [390, 167] on input "text" at bounding box center [483, 170] width 172 height 12
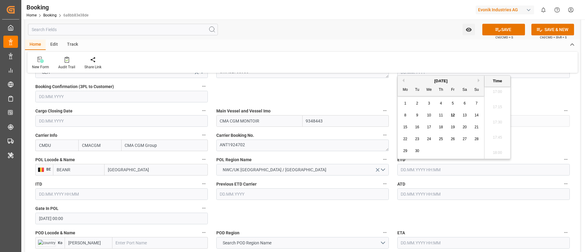
click at [390, 103] on div "6" at bounding box center [465, 103] width 8 height 7
type input "06.09.2025 00:00"
click at [390, 168] on input "text" at bounding box center [483, 194] width 172 height 12
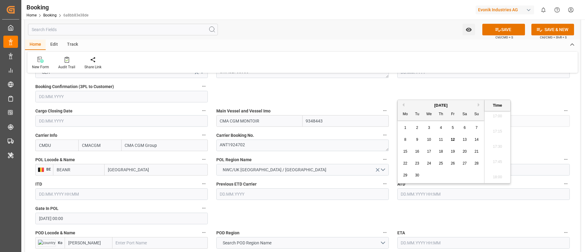
click at [390, 129] on span "6" at bounding box center [465, 128] width 2 height 4
type input "06.09.2025 00:00"
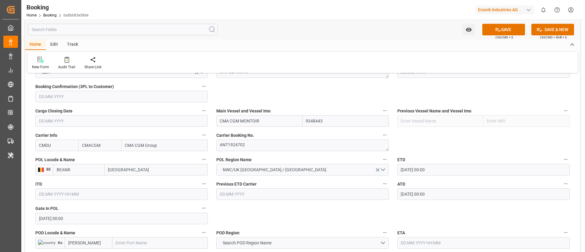
scroll to position [457, 0]
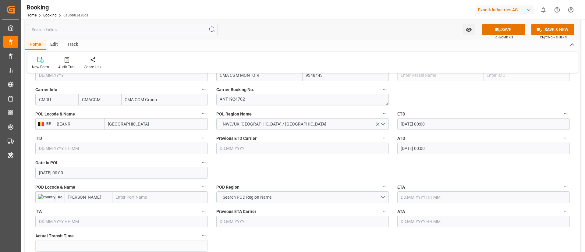
click at [142, 168] on input "text" at bounding box center [159, 197] width 95 height 12
paste input "GEBZE"
click at [136, 168] on span "Gebze - TRGEB" at bounding box center [129, 210] width 27 height 5
type input "Gebze"
click at [266, 168] on span "Search POD Region Name" at bounding box center [247, 197] width 55 height 6
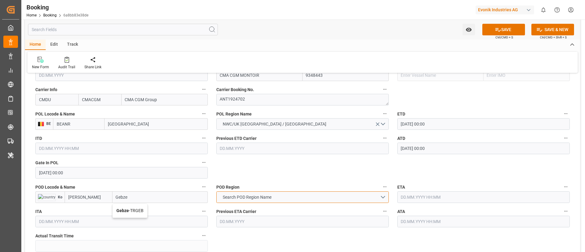
type input "TRGEB"
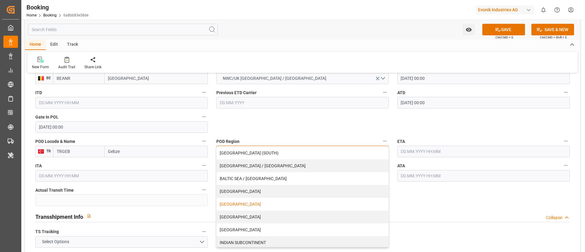
scroll to position [46, 0]
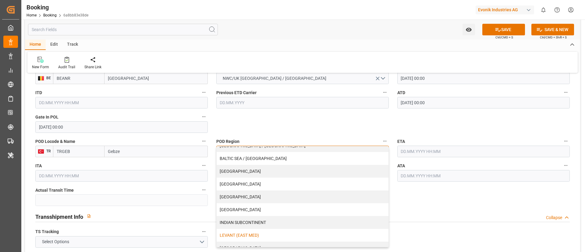
click at [253, 168] on div "LEVANT (EAST MED)" at bounding box center [303, 235] width 172 height 13
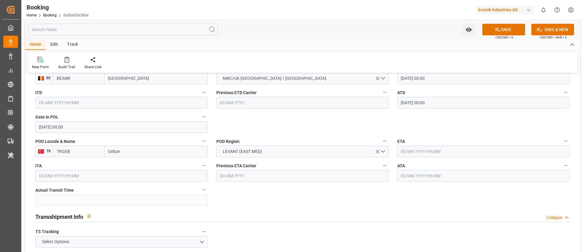
click at [390, 149] on input "text" at bounding box center [483, 152] width 172 height 12
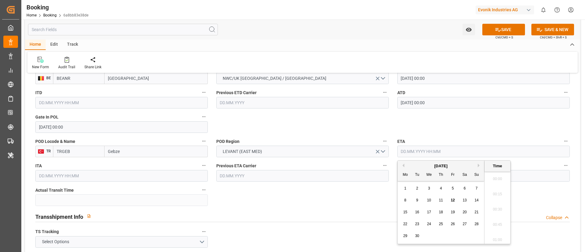
scroll to position [1038, 0]
click at [390, 168] on span "27" at bounding box center [464, 224] width 4 height 4
type input "[DATE] 00:00"
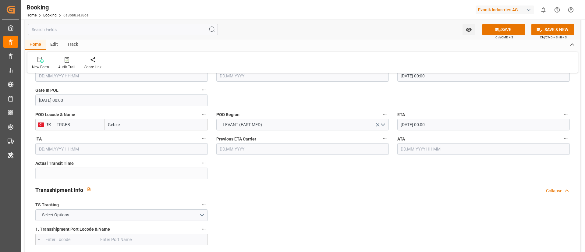
scroll to position [548, 0]
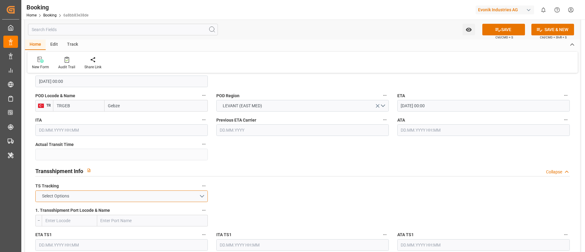
click at [169, 168] on button "Select Options" at bounding box center [121, 196] width 172 height 12
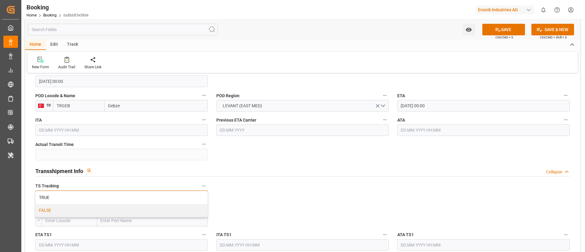
click at [160, 168] on div "FALSE" at bounding box center [122, 210] width 172 height 13
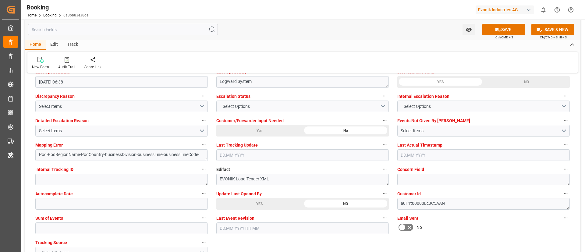
scroll to position [1142, 0]
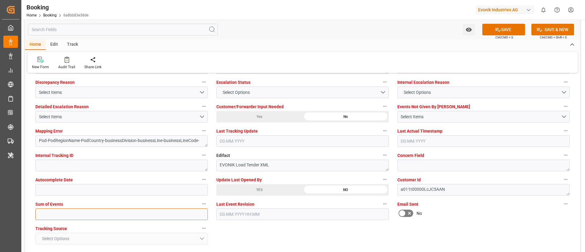
click at [136, 168] on input "text" at bounding box center [121, 214] width 172 height 12
type input "0"
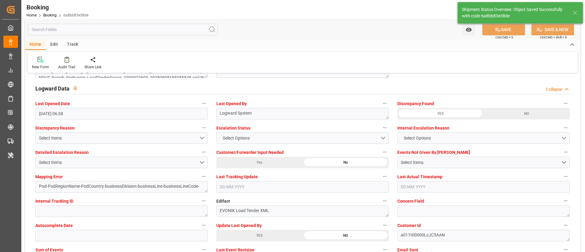
type textarea "NWC/[GEOGRAPHIC_DATA] [GEOGRAPHIC_DATA] Continent / UK_TRGEB_CMDU_AT-AN"
type textarea "Vismitha Mahadev"
type textarea "businessDivision-businessLine-"
type input "[DATE] 00:00"
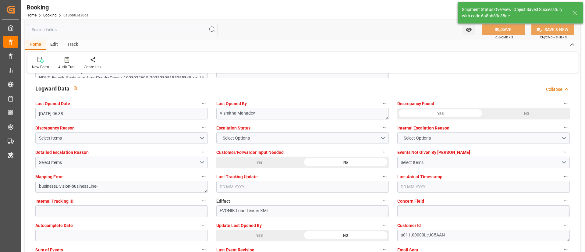
type input "12.09.2025 12:09"
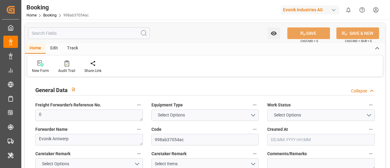
type input "0"
type input "CMACGM"
type input "CMA CGM Group"
type input "NLRTM"
type input "[PERSON_NAME]"
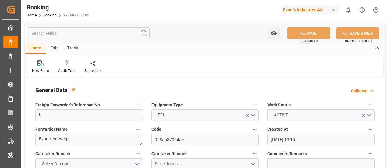
type input "[DATE] 13:15"
type input "[DATE]"
type input "[DATE] 00:00"
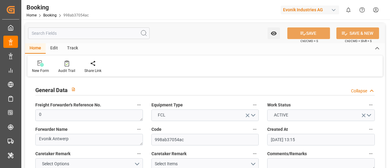
type input "[DATE] 06:38"
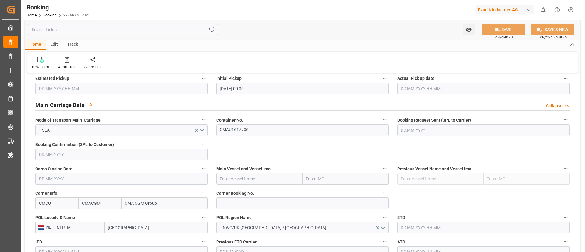
scroll to position [366, 0]
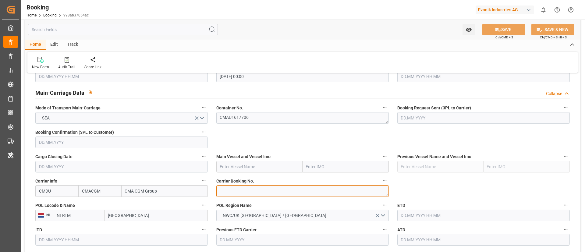
click at [252, 168] on textarea at bounding box center [302, 191] width 172 height 12
paste textarea "ANT1924702"
type textarea "ANT1924702"
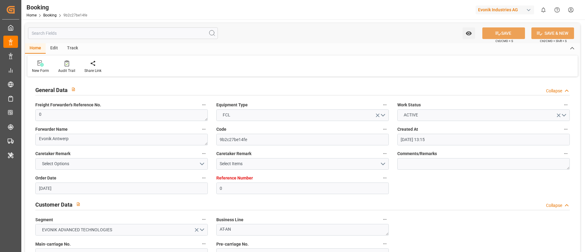
type input "[DATE] 13:15"
type input "[DATE]"
type input "[DATE] 00:00"
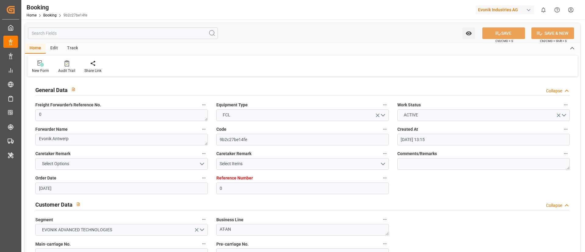
type input "[DATE] 06:38"
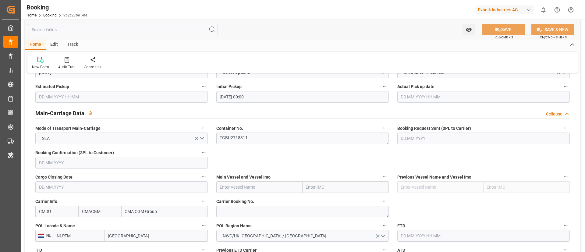
scroll to position [366, 0]
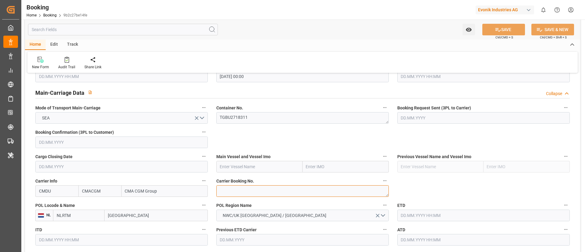
click at [240, 193] on textarea at bounding box center [302, 191] width 172 height 12
paste textarea "ANT1924702"
type textarea "ANT1924702"
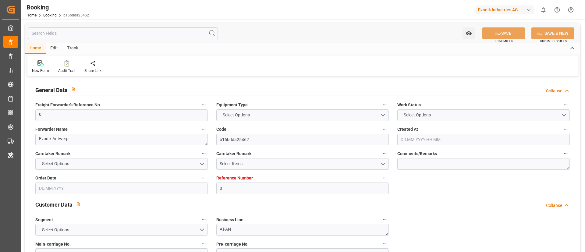
type textarea "0"
type textarea "Evonik Antwerp"
type input "b16bdda25462"
type input "0"
type textarea "AT-AN"
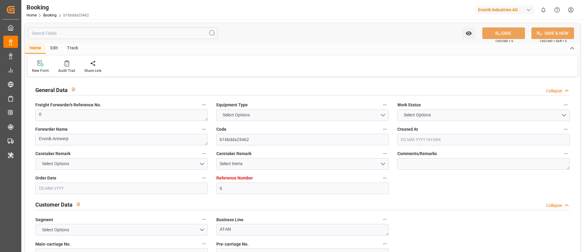
type input "4006689524"
type textarea "[EMAIL_ADDRESS][PERSON_NAME][DOMAIN_NAME]"
type textarea "CIF"
type textarea "[PERSON_NAME]"
type textarea "Evonik Plant 0000502757"
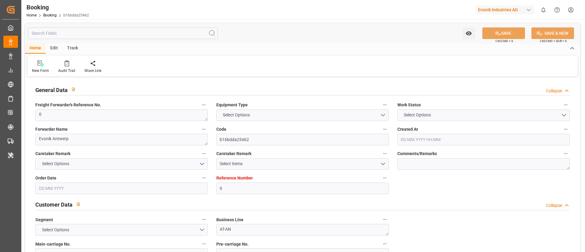
type textarea "[GEOGRAPHIC_DATA]"
type textarea "TRHU1128660"
type input "CMDU"
type input "[GEOGRAPHIC_DATA]"
type textarea "INPUT_Evonik_Seeburger_LoadTenderOcean_1003132416_20250910083601728.xml"
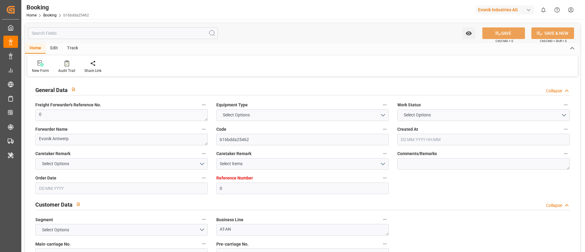
type textarea "NWC/[GEOGRAPHIC_DATA] [GEOGRAPHIC_DATA] Continent / [GEOGRAPHIC_DATA] Yilport_C…"
type textarea "INPUT_Evonik_Seeburger_LoadTenderOcean_1003022555_20250805151023595.xml,INPUT_E…"
type textarea "1003132416"
type textarea "Logward System"
type textarea "Pod-PodRegionName-PodCountry-businessDivision-businessLine-businessLineCode-"
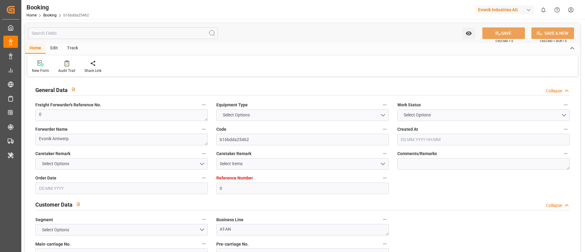
type textarea "EVONIK Load Tender XML"
type textarea "a011t00000LcJC5AAN"
type textarea "No"
type input "0"
type input "CMACGM"
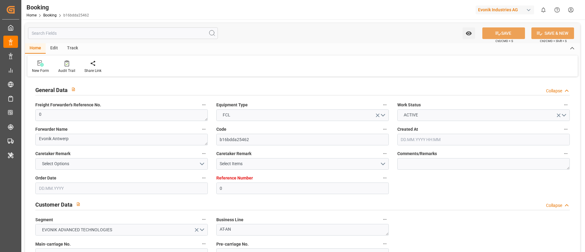
type input "CMA CGM Group"
type input "NLRTM"
type input "[PERSON_NAME]"
type input "[DATE] 13:15"
type input "[DATE]"
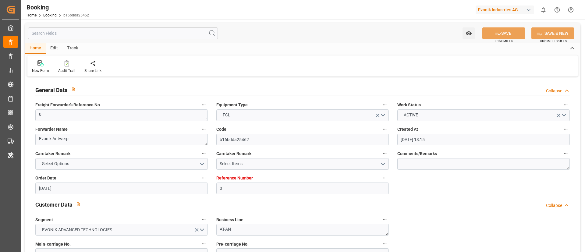
type input "06.10.2025"
type input "22.08.2025"
type input "[DATE] 00:00"
type input "[DATE] 06:38"
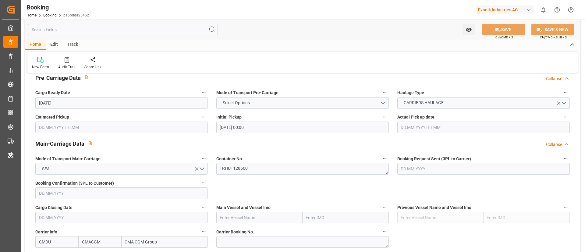
scroll to position [320, 0]
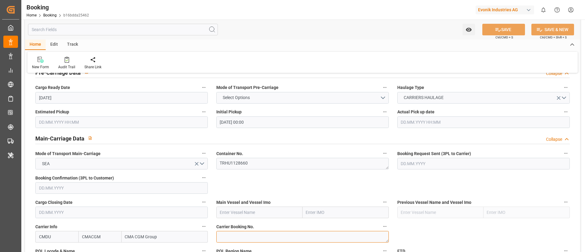
click at [233, 237] on textarea at bounding box center [302, 237] width 172 height 12
paste textarea "ANT1924702"
type textarea "ANT1924702"
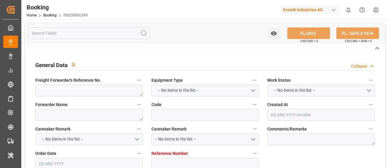
type textarea "0"
type textarea "Evonik Antwerp"
type input "f9d25980c399"
type input "0"
type textarea "AT-AN"
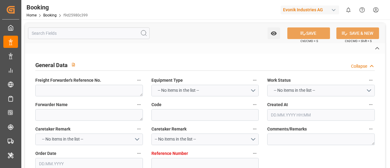
type input "4006689524"
type textarea "[EMAIL_ADDRESS][PERSON_NAME][DOMAIN_NAME]"
type textarea "CIF"
type textarea "[PERSON_NAME]"
type textarea "Evonik Plant 0000502757"
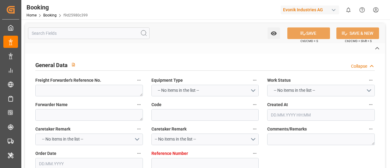
type textarea "[GEOGRAPHIC_DATA]"
type textarea "DFSU2194212"
type input "CMDU"
type input "[GEOGRAPHIC_DATA]"
type textarea "INPUT_Evonik_Seeburger_LoadTenderOcean_1003132416_20250910083601728.xml"
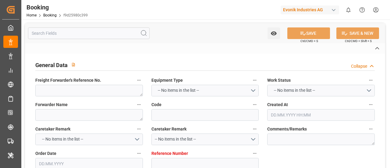
type textarea "NWC/UK North West Continent / UK_Kocaeli Yilport_CMDU_AT-AN"
type textarea "INPUT_Evonik_Seeburger_LoadTenderOcean_1003022555_20250805151023595.xml,INPUT_E…"
type textarea "1003132416"
type textarea "Logward System"
type textarea "Pod-PodRegionName-PodCountry-businessDivision-businessLine-businessLineCode-"
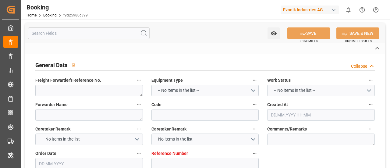
type textarea "EVONIK Load Tender XML"
type textarea "a011t00000LcJC5AAN"
type textarea "No"
type input "0"
type input "CMACGM"
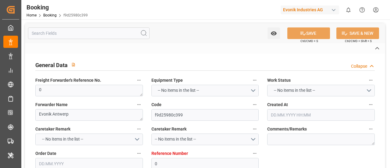
type input "CMA CGM Group"
type input "NLRTM"
type input "[PERSON_NAME]"
type input "[DATE] 13:15"
type input "[DATE]"
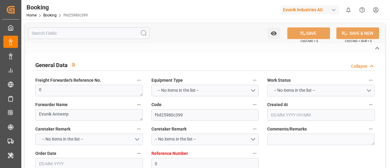
type input "[DATE]"
type input "[DATE] 00:00"
type input "[DATE] 06:38"
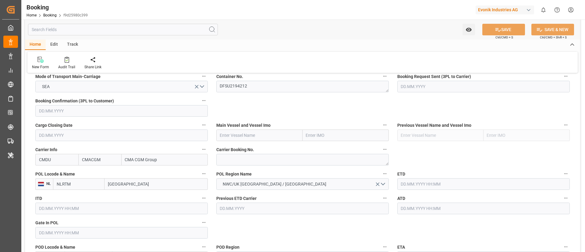
scroll to position [411, 0]
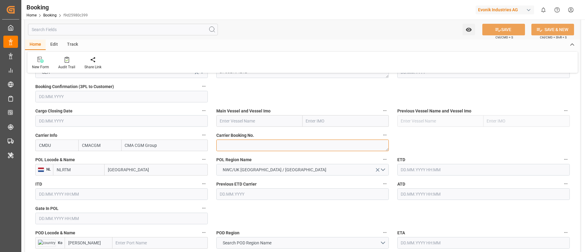
click at [227, 145] on textarea at bounding box center [302, 146] width 172 height 12
paste textarea "ANT1924702"
type textarea "ANT1924702"
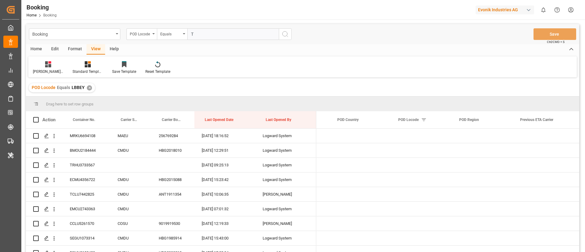
scroll to position [0, 2789]
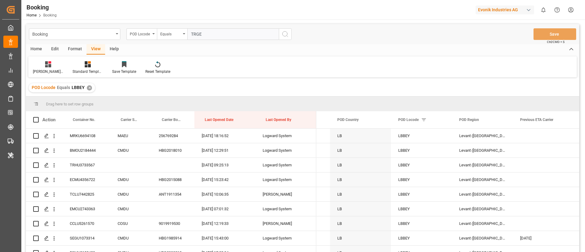
type input "TRGEB"
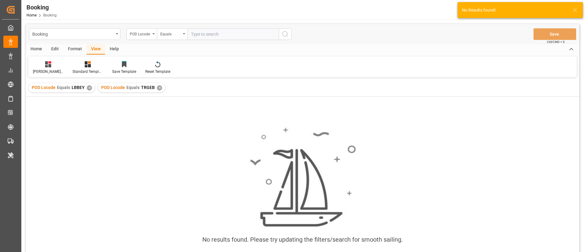
click at [90, 87] on div "✕" at bounding box center [89, 87] width 5 height 5
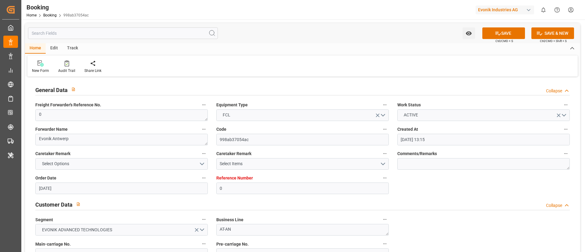
scroll to position [366, 0]
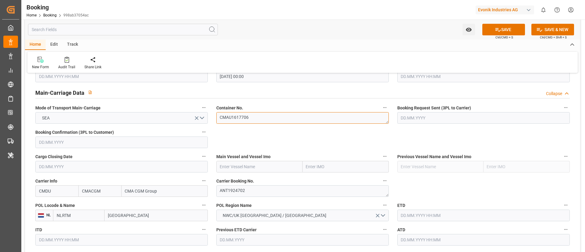
click at [265, 113] on textarea "CMAU1617706" at bounding box center [302, 118] width 172 height 12
click at [250, 168] on input "text" at bounding box center [259, 167] width 86 height 12
paste input "CMA CGM MONTOIR"
type input "CMA CGM MONTOIR"
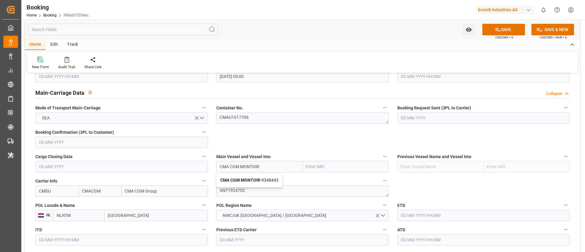
click at [248, 179] on b "CMA CGM MONTOIR" at bounding box center [240, 180] width 40 height 5
type input "9348443"
type input "CMA CGM MONTOIR"
click at [148, 211] on input "[GEOGRAPHIC_DATA]" at bounding box center [155, 216] width 103 height 12
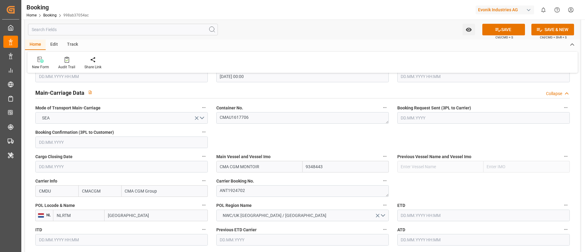
paste input "[GEOGRAPHIC_DATA]"
type input "[GEOGRAPHIC_DATA]"
click at [140, 227] on span "Antwerp - BEANR" at bounding box center [136, 228] width 56 height 5
type input "BEANR"
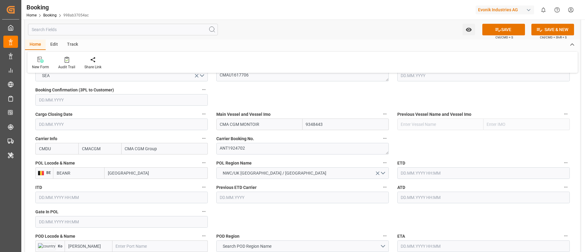
scroll to position [411, 0]
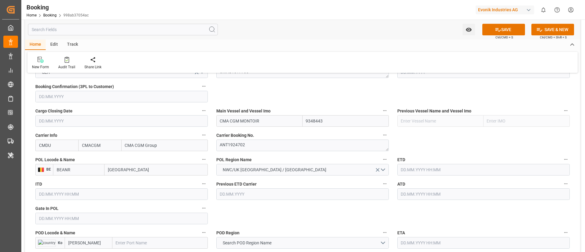
type input "Antwerp"
click at [101, 215] on input "text" at bounding box center [121, 219] width 172 height 12
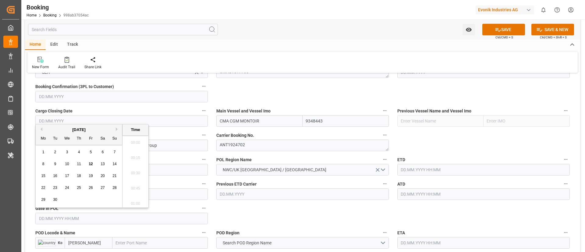
scroll to position [1038, 0]
click at [42, 128] on button "Previous Month" at bounding box center [41, 129] width 4 height 4
click at [57, 198] on div "26" at bounding box center [55, 199] width 8 height 7
type input "26.08.2025 00:00"
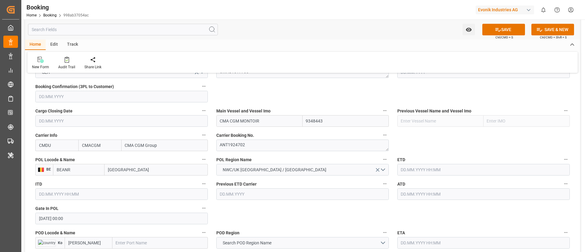
click at [419, 169] on input "text" at bounding box center [483, 170] width 172 height 12
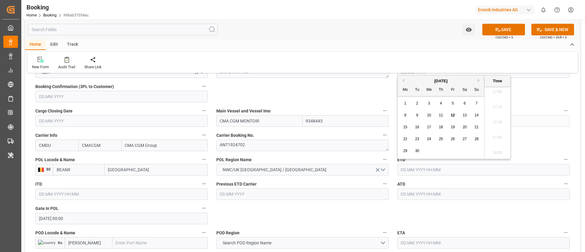
click at [464, 103] on span "6" at bounding box center [465, 103] width 2 height 4
type input "[DATE] 00:00"
click at [416, 191] on input "text" at bounding box center [483, 194] width 172 height 12
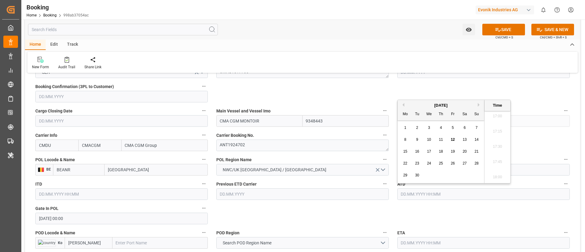
click at [465, 127] on span "6" at bounding box center [465, 128] width 2 height 4
type input "[DATE] 00:00"
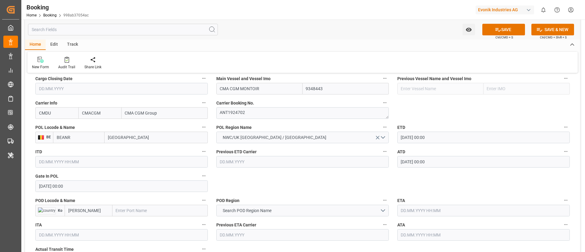
scroll to position [457, 0]
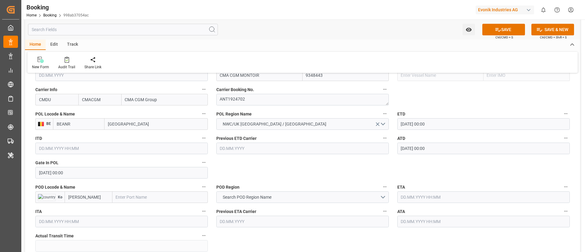
click at [159, 197] on input "text" at bounding box center [159, 197] width 95 height 12
paste input "GEBZE"
type input "GEBZE"
click at [143, 211] on span "Gebze - TRGEB" at bounding box center [129, 210] width 27 height 5
type input "TRGEB"
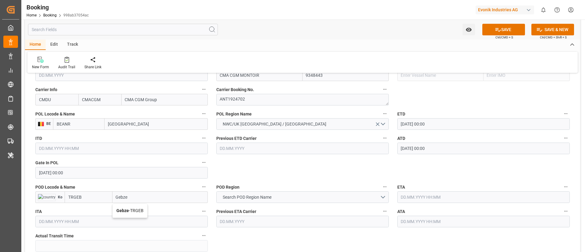
type input "Gebze"
click at [261, 194] on span "Search POD Region Name" at bounding box center [247, 197] width 55 height 6
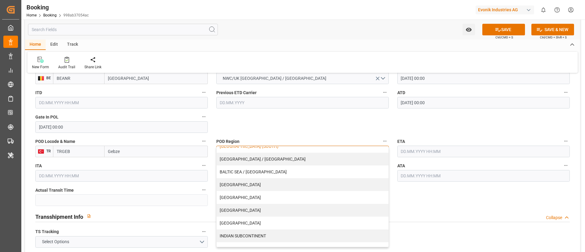
scroll to position [46, 0]
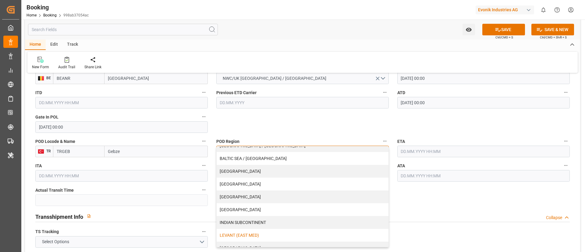
click at [254, 235] on div "LEVANT (EAST MED)" at bounding box center [303, 235] width 172 height 13
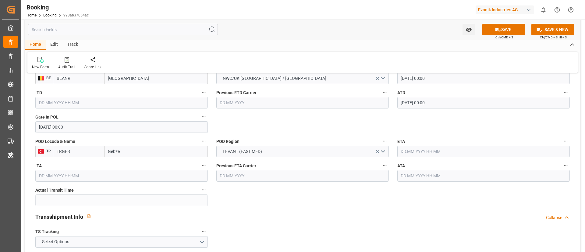
click at [421, 153] on input "text" at bounding box center [483, 152] width 172 height 12
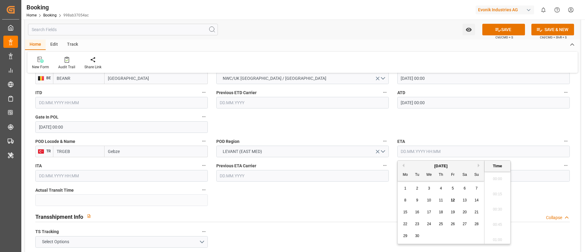
scroll to position [1038, 0]
click at [465, 225] on span "27" at bounding box center [464, 224] width 4 height 4
type input "27.09.2025 00:00"
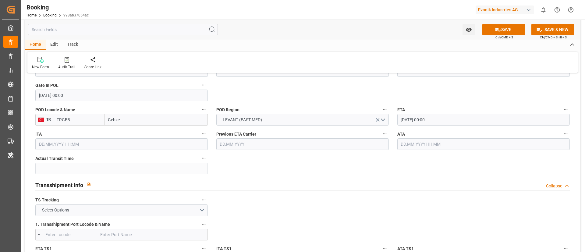
scroll to position [548, 0]
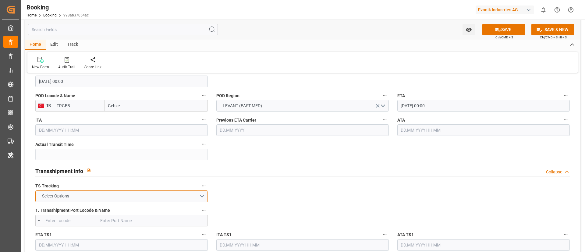
click at [140, 196] on button "Select Options" at bounding box center [121, 196] width 172 height 12
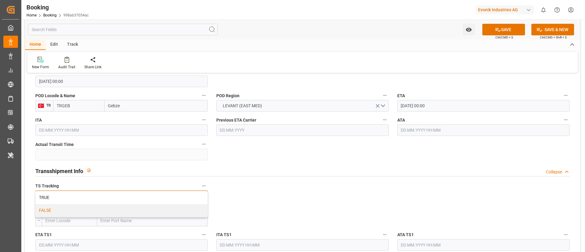
click at [135, 212] on div "FALSE" at bounding box center [122, 210] width 172 height 13
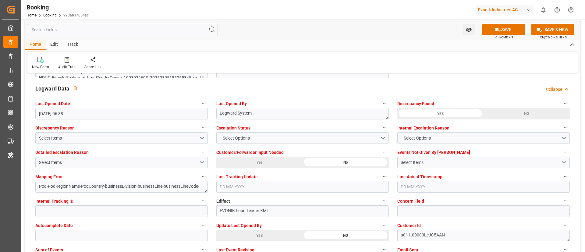
scroll to position [1188, 0]
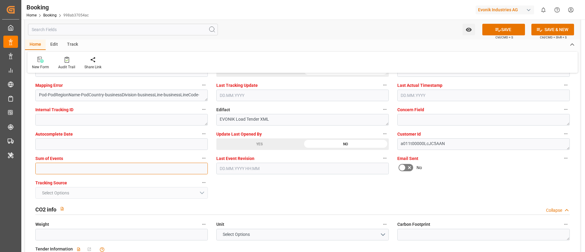
click at [156, 168] on input "text" at bounding box center [121, 169] width 172 height 12
type input "0"
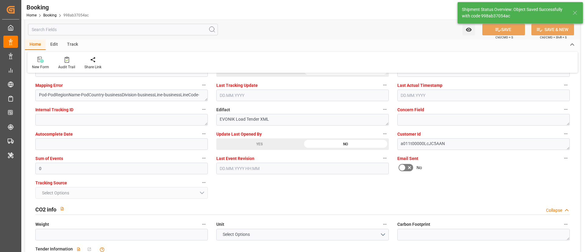
type input "06.09.2025 00:00"
type input "27.09.2025 00:00"
type input "12.09.2025 12:20"
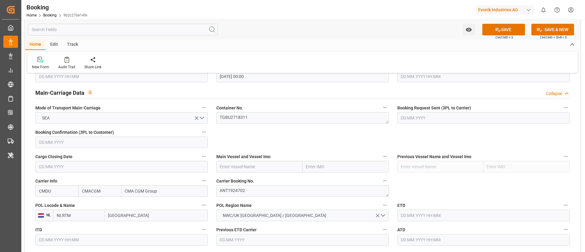
click at [257, 167] on input "text" at bounding box center [259, 167] width 86 height 12
paste input "CMA CGM MONTOIR"
click at [258, 178] on b "CMA CGM MONTOIR" at bounding box center [240, 180] width 40 height 5
type input "CMA CGM MONTOIR"
type input "9348443"
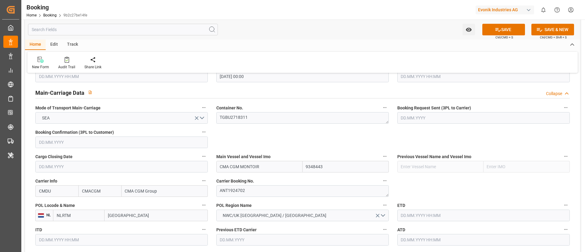
type input "CMA CGM MONTOIR"
click at [137, 216] on input "Rotterdam" at bounding box center [155, 216] width 103 height 12
click at [137, 216] on input "[GEOGRAPHIC_DATA]" at bounding box center [155, 216] width 103 height 12
paste input "11.09.2025"
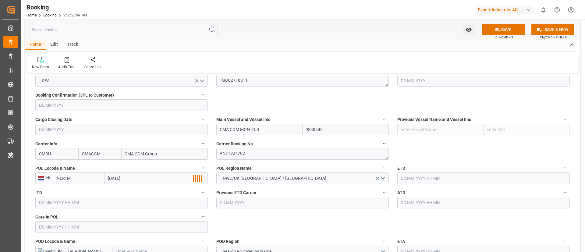
scroll to position [411, 0]
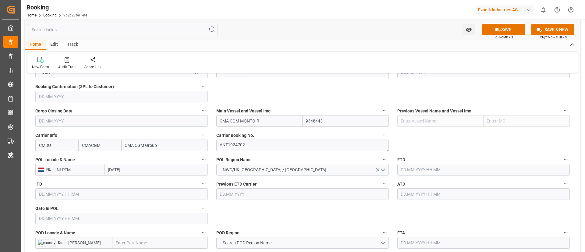
click at [138, 168] on input "11.09.2025" at bounding box center [155, 170] width 103 height 12
paste input "[GEOGRAPHIC_DATA]"
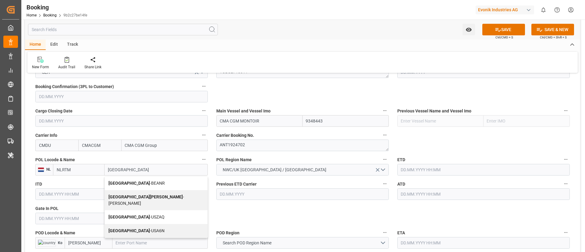
click at [130, 183] on span "Antwerp - BEANR" at bounding box center [136, 183] width 56 height 5
type input "[GEOGRAPHIC_DATA]"
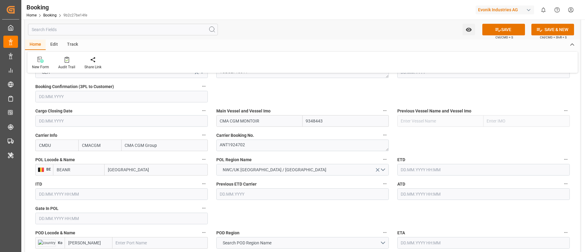
type input "BEANR"
click at [83, 219] on input "text" at bounding box center [121, 219] width 172 height 12
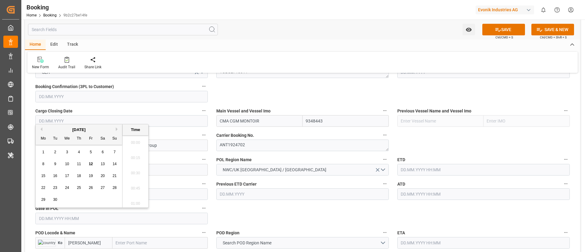
scroll to position [1053, 0]
click at [42, 129] on button "Previous Month" at bounding box center [41, 129] width 4 height 4
click at [55, 198] on span "26" at bounding box center [55, 199] width 4 height 4
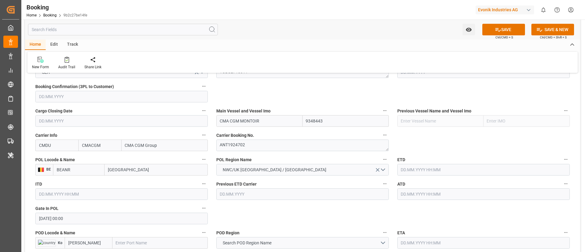
click at [78, 219] on input "26.08.2025 00:00" at bounding box center [121, 219] width 172 height 12
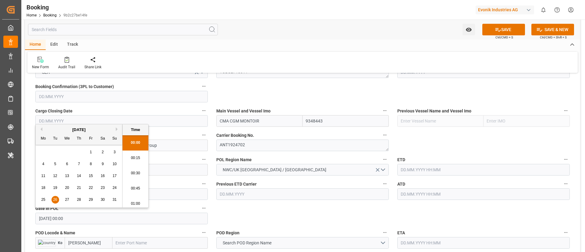
click at [44, 201] on span "25" at bounding box center [43, 199] width 4 height 4
type input "25.08.2025 00:00"
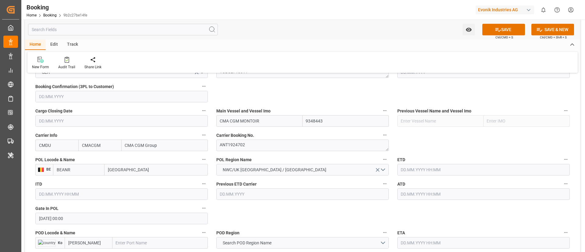
click at [442, 166] on input "text" at bounding box center [483, 170] width 172 height 12
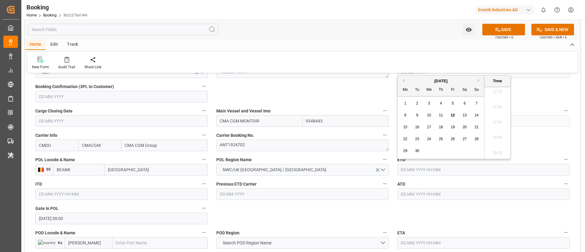
click at [464, 106] on div "6" at bounding box center [465, 103] width 8 height 7
type input "06.09.2025 00:00"
click at [431, 196] on input "text" at bounding box center [483, 194] width 172 height 12
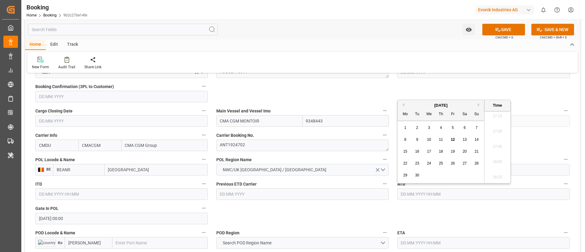
click at [462, 129] on div "6" at bounding box center [465, 127] width 8 height 7
type input "06.09.2025 00:00"
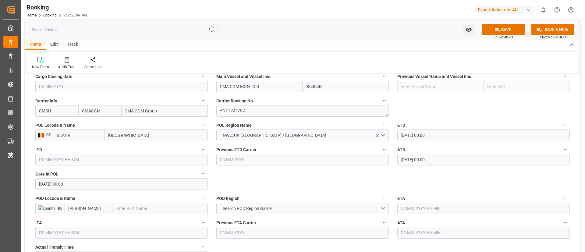
scroll to position [457, 0]
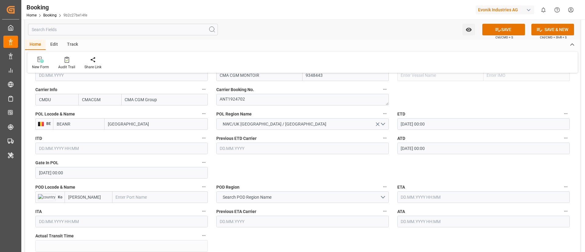
click at [140, 193] on input "text" at bounding box center [159, 197] width 95 height 12
paste input "GEBZE"
type input "GEBZE"
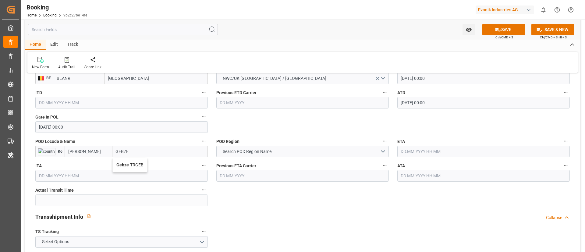
click at [131, 166] on span "Gebze - TRGEB" at bounding box center [129, 164] width 27 height 5
type input "TRGEB"
type input "Gebze"
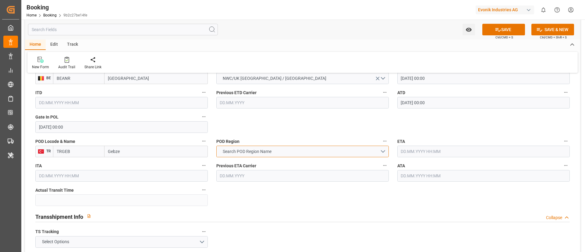
click at [257, 152] on span "Search POD Region Name" at bounding box center [247, 151] width 55 height 6
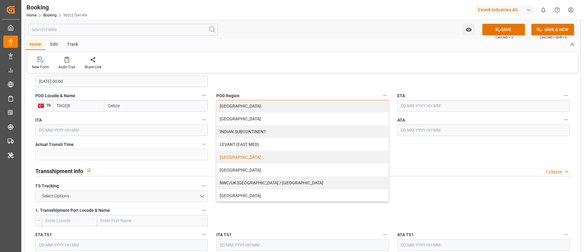
scroll to position [91, 0]
click at [255, 144] on div "LEVANT (EAST MED)" at bounding box center [303, 143] width 172 height 13
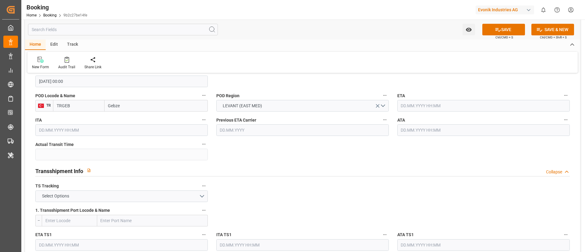
click at [426, 104] on input "text" at bounding box center [483, 106] width 172 height 12
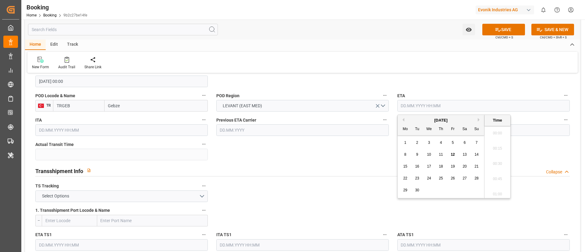
scroll to position [1053, 0]
click at [466, 178] on span "27" at bounding box center [464, 178] width 4 height 4
type input "27.09.2025 00:00"
click at [155, 194] on button "Select Options" at bounding box center [121, 196] width 172 height 12
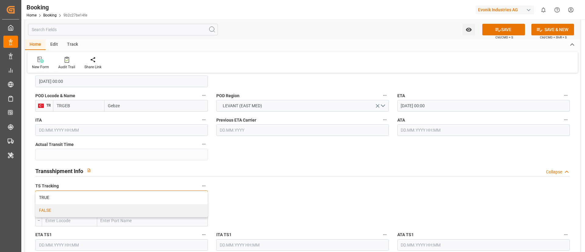
click at [143, 211] on div "FALSE" at bounding box center [122, 210] width 172 height 13
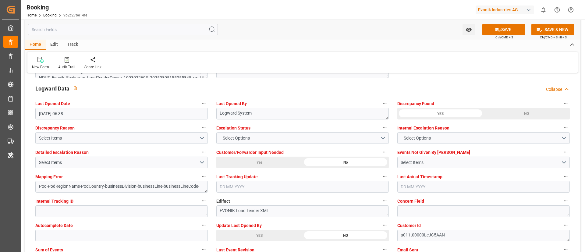
scroll to position [1142, 0]
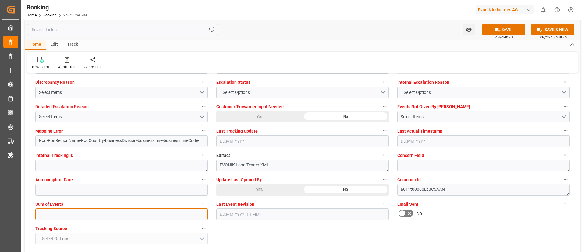
click at [139, 212] on input "text" at bounding box center [121, 214] width 172 height 12
type input "0"
type input "06.09.2025 00:00"
type input "27.09.2025 00:00"
type input "12.09.2025 12:26"
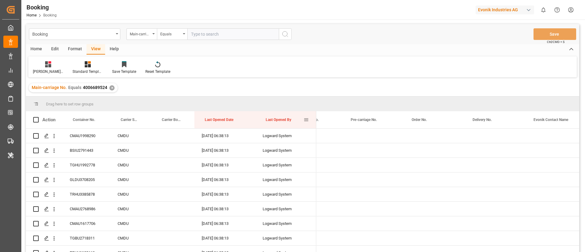
scroll to position [0, 826]
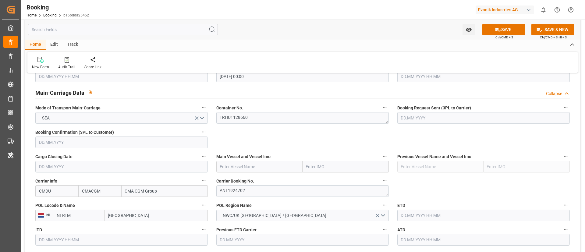
click at [245, 168] on input "text" at bounding box center [259, 167] width 86 height 12
paste input "Accessible text CMA CGM MONTOIR"
drag, startPoint x: 250, startPoint y: 165, endPoint x: 219, endPoint y: 168, distance: 30.9
click at [219, 168] on input "Accessible text CMA CGM MONTOIR" at bounding box center [259, 167] width 86 height 12
type input "CMA CGM MONTOIR"
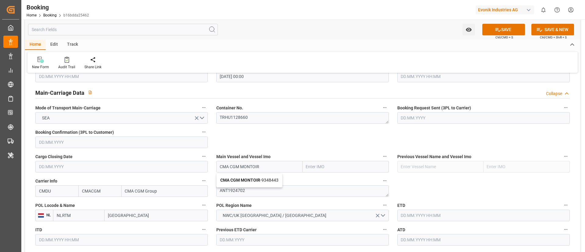
click at [236, 182] on b "CMA CGM MONTOIR" at bounding box center [240, 180] width 40 height 5
type input "9348443"
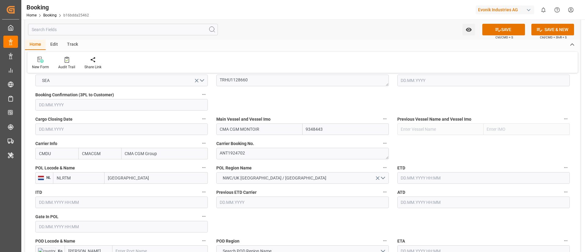
scroll to position [411, 0]
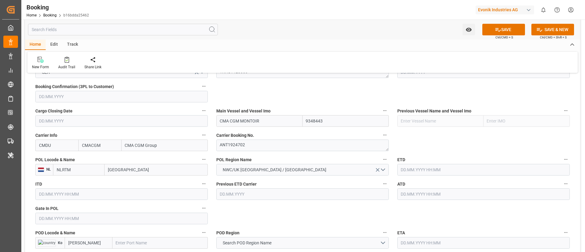
type input "CMA CGM MONTOIR"
click at [145, 171] on input "[GEOGRAPHIC_DATA]" at bounding box center [155, 170] width 103 height 12
paste input "[GEOGRAPHIC_DATA]"
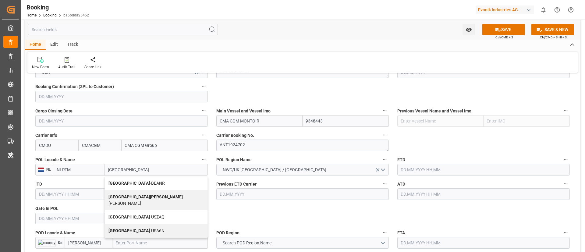
click at [138, 183] on span "Antwerp - BEANR" at bounding box center [136, 183] width 56 height 5
type input "[GEOGRAPHIC_DATA]"
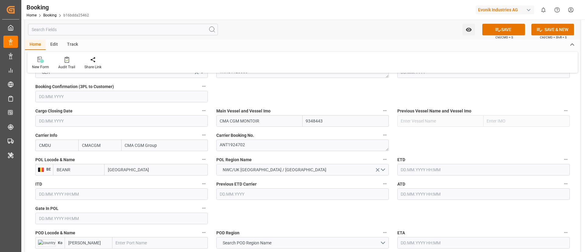
type input "BEANR"
click at [70, 219] on input "text" at bounding box center [121, 219] width 172 height 12
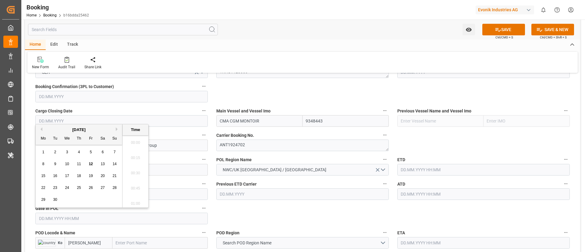
scroll to position [1053, 0]
click at [41, 128] on button "Previous Month" at bounding box center [41, 129] width 4 height 4
click at [44, 200] on span "25" at bounding box center [43, 199] width 4 height 4
type input "[DATE] 00:00"
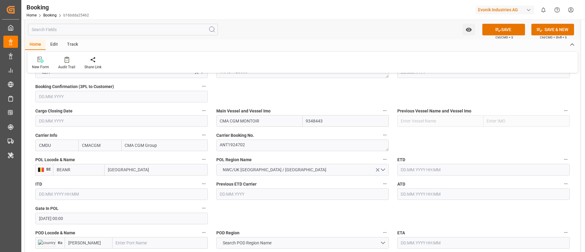
click at [430, 168] on input "text" at bounding box center [483, 170] width 172 height 12
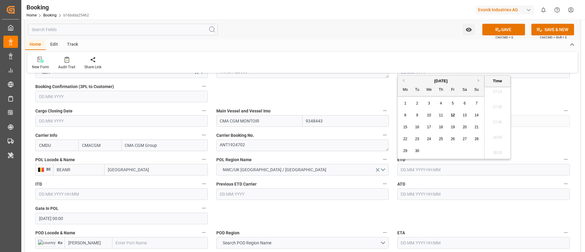
click at [465, 105] on div "6" at bounding box center [465, 103] width 8 height 7
type input "[DATE] 00:00"
click at [424, 196] on input "text" at bounding box center [483, 194] width 172 height 12
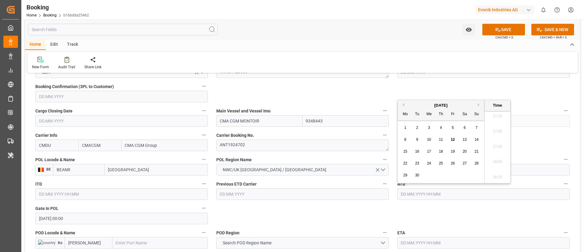
click at [466, 127] on div "6" at bounding box center [465, 127] width 8 height 7
type input "[DATE] 00:00"
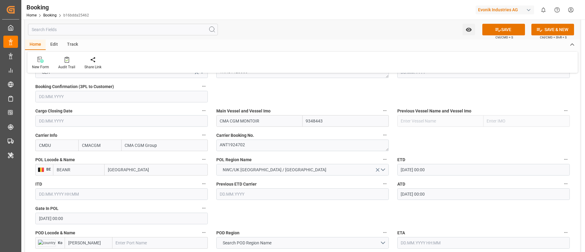
scroll to position [457, 0]
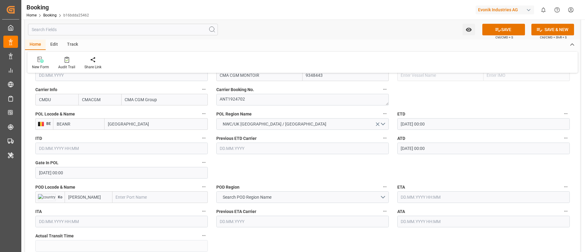
click at [135, 199] on input "text" at bounding box center [159, 197] width 95 height 12
paste input "GEBZE"
click at [134, 208] on span "Gebze - TRGEB" at bounding box center [129, 210] width 27 height 5
type input "Gebze"
click at [251, 197] on span "Search POD Region Name" at bounding box center [247, 197] width 55 height 6
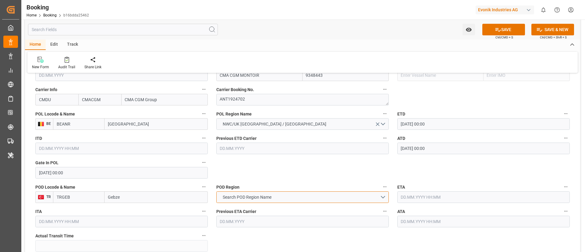
type input "TRGEB"
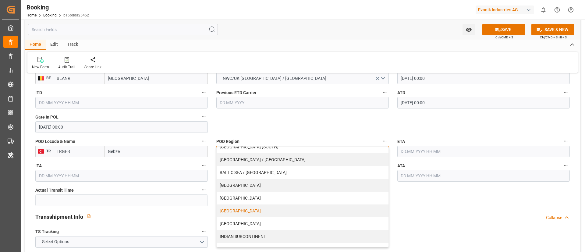
scroll to position [46, 0]
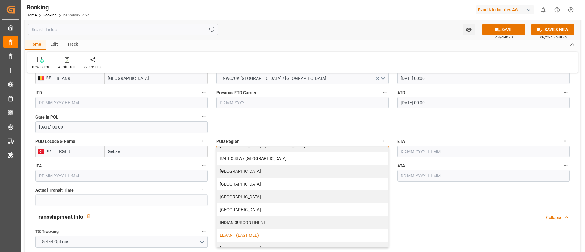
click at [253, 235] on div "LEVANT (EAST MED)" at bounding box center [303, 235] width 172 height 13
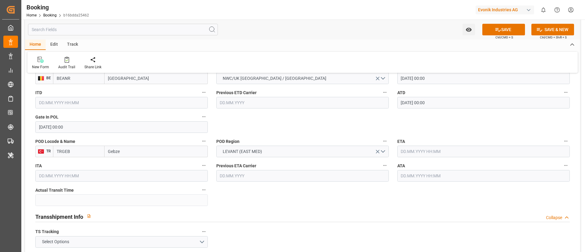
click at [414, 150] on input "text" at bounding box center [483, 152] width 172 height 12
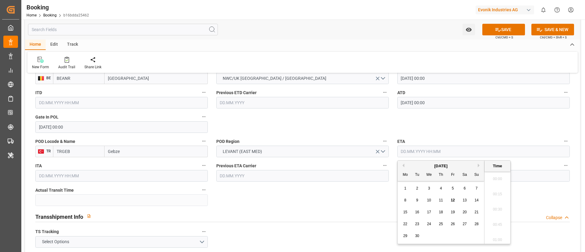
scroll to position [1053, 0]
click at [462, 224] on div "27" at bounding box center [465, 224] width 8 height 7
type input "[DATE] 00:00"
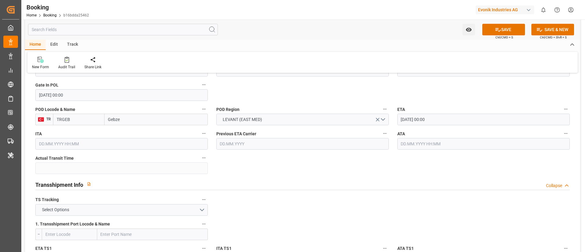
scroll to position [548, 0]
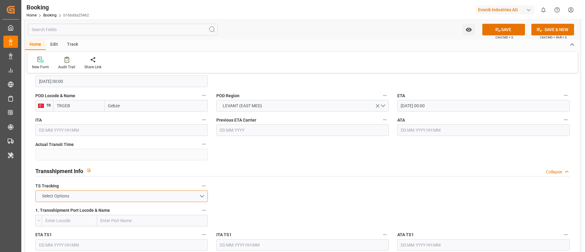
click at [155, 195] on button "Select Options" at bounding box center [121, 196] width 172 height 12
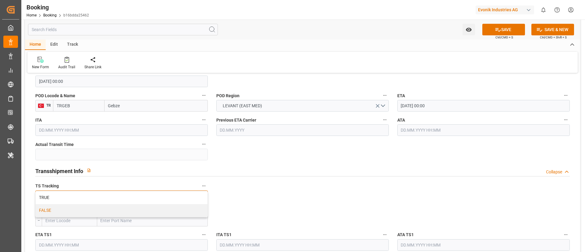
click at [148, 214] on div "FALSE" at bounding box center [122, 210] width 172 height 13
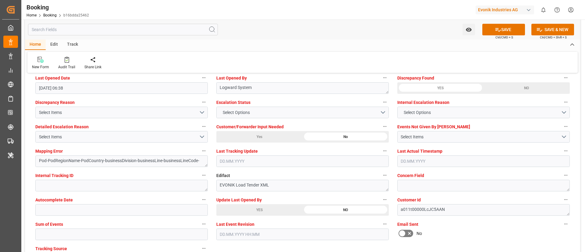
scroll to position [1142, 0]
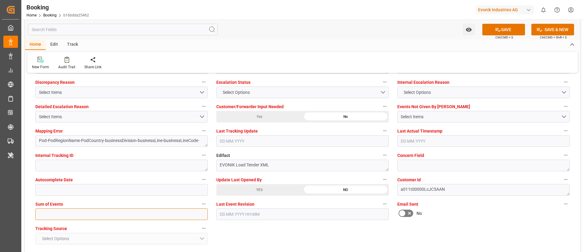
click at [127, 211] on input "text" at bounding box center [121, 214] width 172 height 12
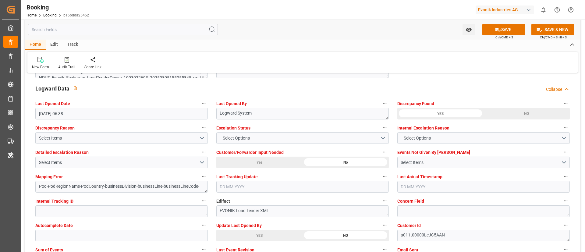
type input "0"
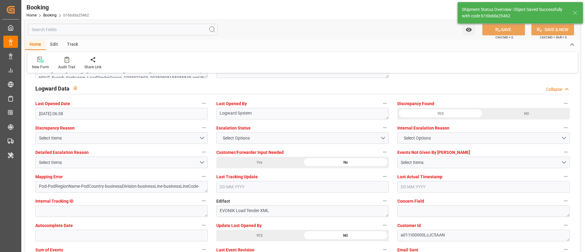
type input "[DATE] 00:00"
type input "12.09.2025 12:27"
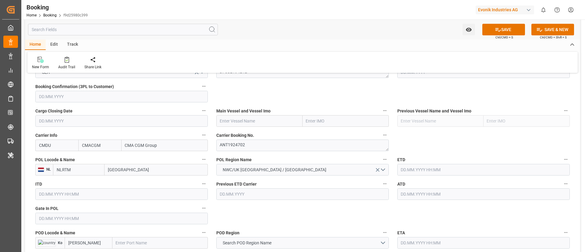
scroll to position [380, 0]
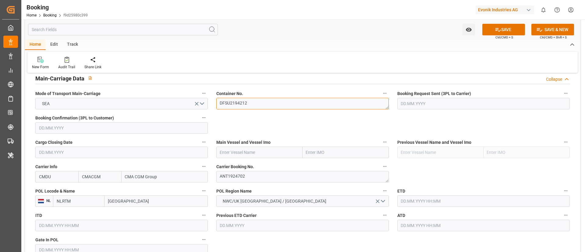
click at [259, 109] on textarea "DFSU2194212" at bounding box center [302, 104] width 172 height 12
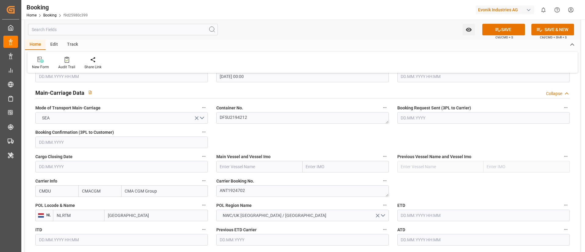
click at [254, 165] on input "text" at bounding box center [259, 167] width 86 height 12
paste input "CMA CGM MONTOIR"
type input "CMA CGM MONTOIR"
click at [256, 179] on b "CMA CGM MONTOIR" at bounding box center [240, 180] width 40 height 5
type input "9348443"
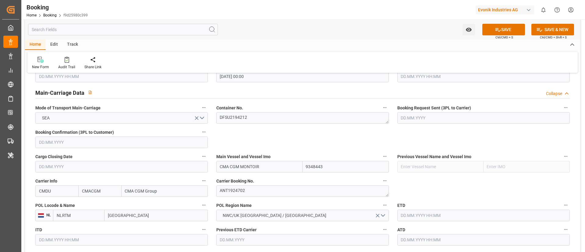
type input "CMA CGM MONTOIR"
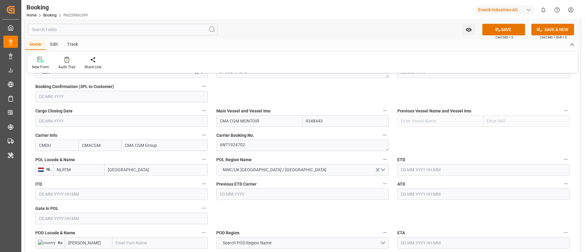
click at [135, 172] on input "Rotterdam" at bounding box center [155, 170] width 103 height 12
paste input "ANTWERP"
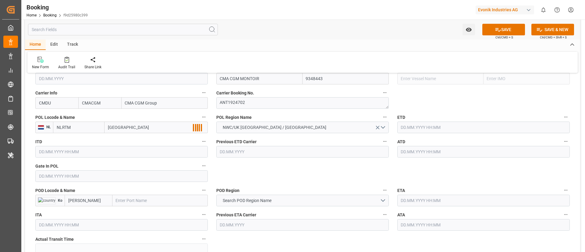
scroll to position [457, 0]
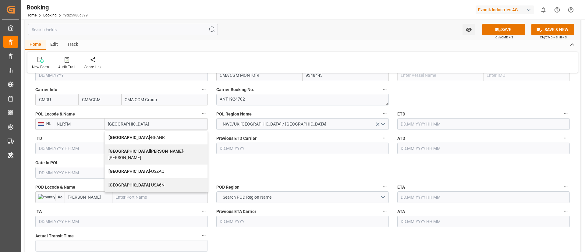
click at [134, 136] on span "Antwerp - BEANR" at bounding box center [136, 137] width 56 height 5
type input "Antwerp"
type input "BEANR"
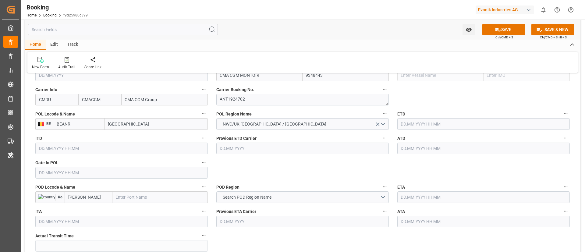
click at [89, 174] on input "text" at bounding box center [121, 173] width 172 height 12
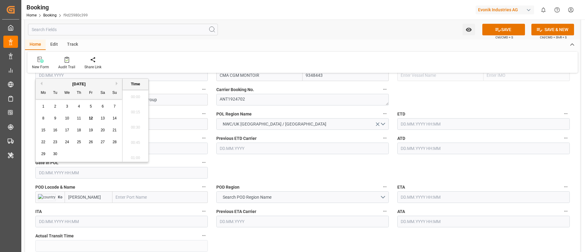
scroll to position [1053, 0]
click at [41, 82] on button "Previous Month" at bounding box center [41, 84] width 4 height 4
click at [66, 117] on span "6" at bounding box center [67, 118] width 2 height 4
click at [44, 153] on span "25" at bounding box center [43, 154] width 4 height 4
type input "25.08.2025 00:00"
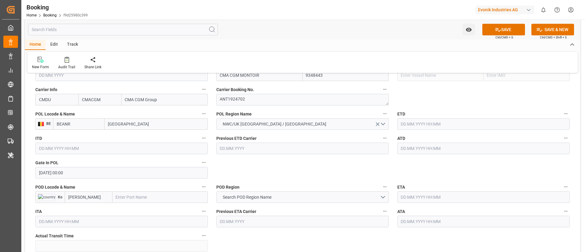
click at [125, 196] on input "text" at bounding box center [159, 197] width 95 height 12
paste input "GEBZE"
type input "GEBZE"
click at [132, 209] on span "Gebze - TRGEB" at bounding box center [129, 210] width 27 height 5
type input "TRGEB"
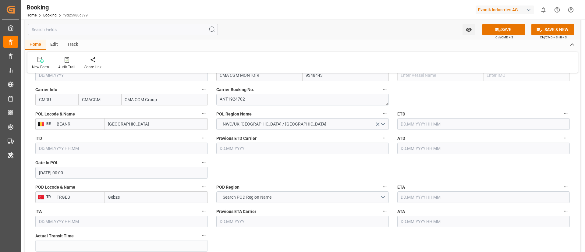
type input "Gebze"
click at [268, 195] on span "Search POD Region Name" at bounding box center [247, 197] width 55 height 6
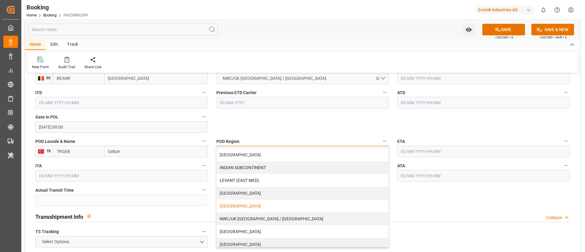
scroll to position [130, 0]
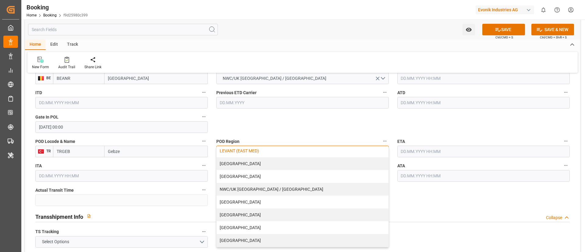
click at [270, 153] on div "LEVANT (EAST MED)" at bounding box center [303, 150] width 172 height 13
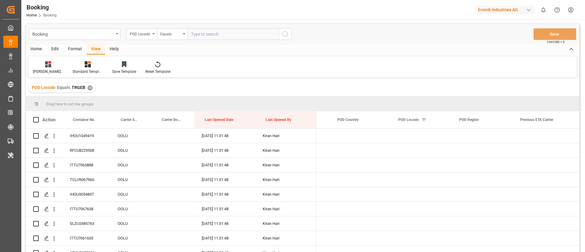
scroll to position [0, 2789]
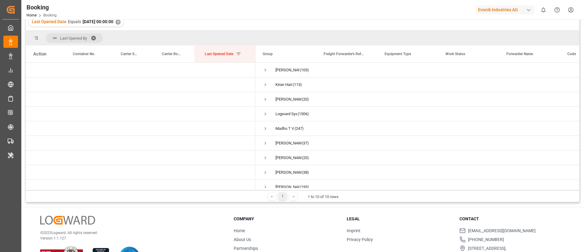
scroll to position [23, 0]
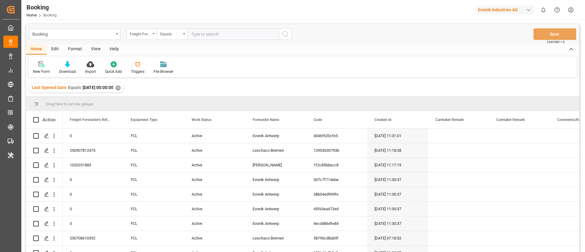
click at [93, 47] on div "View" at bounding box center [96, 49] width 19 height 10
click at [37, 67] on icon at bounding box center [39, 64] width 6 height 6
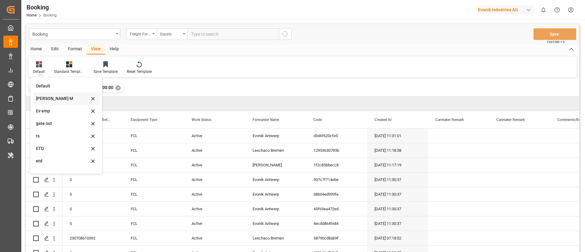
click at [52, 94] on div "[PERSON_NAME] M" at bounding box center [66, 98] width 67 height 12
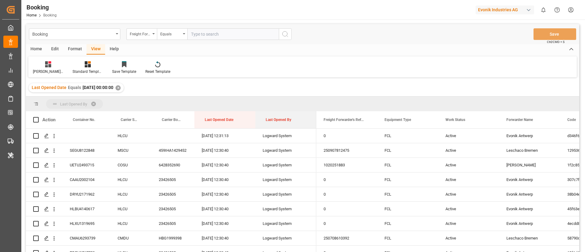
drag, startPoint x: 274, startPoint y: 120, endPoint x: 371, endPoint y: 189, distance: 119.8
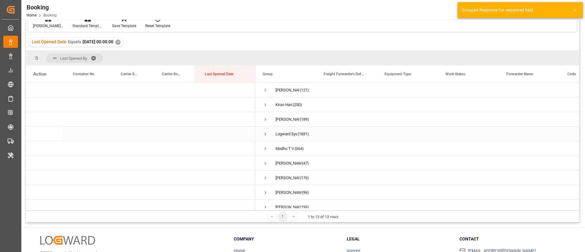
scroll to position [67, 0]
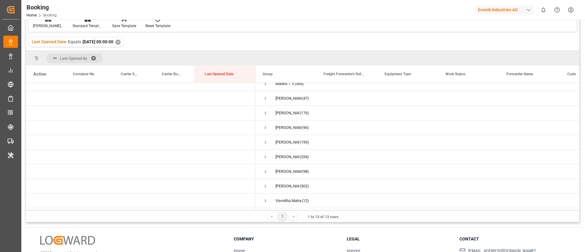
click at [454, 19] on header "Booking Home Booking Evonik Industries AG 0 Notifications Only show unread All …" at bounding box center [301, 10] width 568 height 20
